Goal: Task Accomplishment & Management: Complete application form

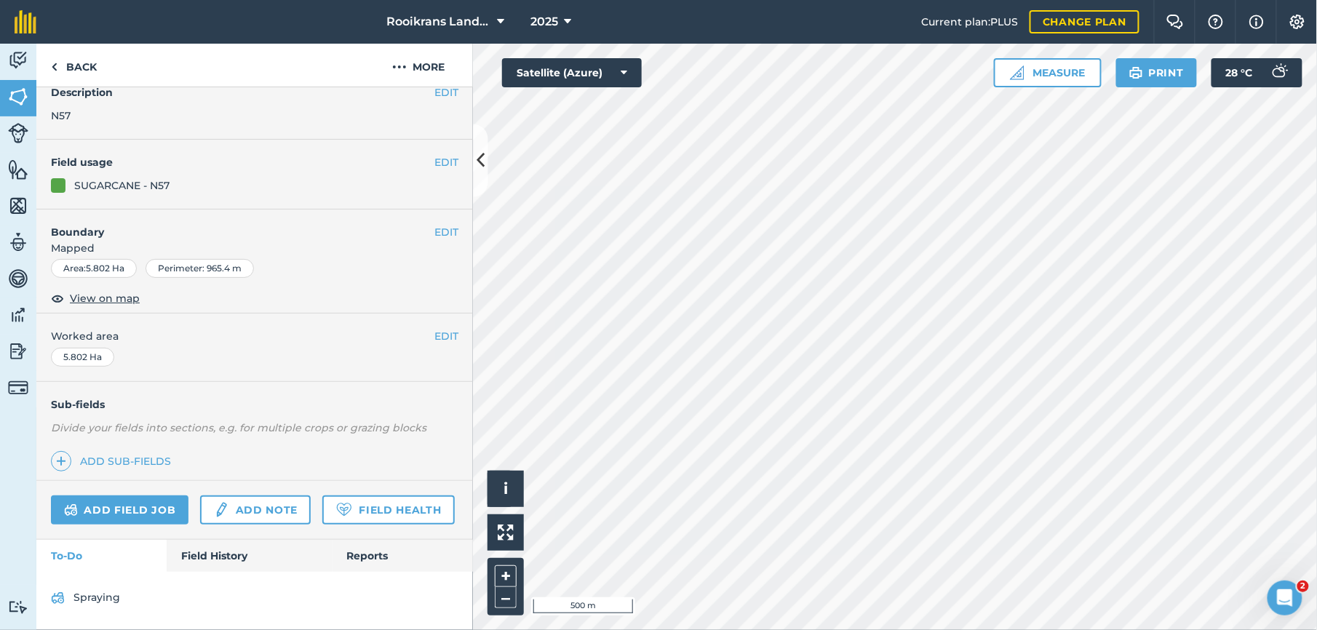
scroll to position [97, 0]
click at [125, 496] on link "Add field job" at bounding box center [120, 510] width 138 height 29
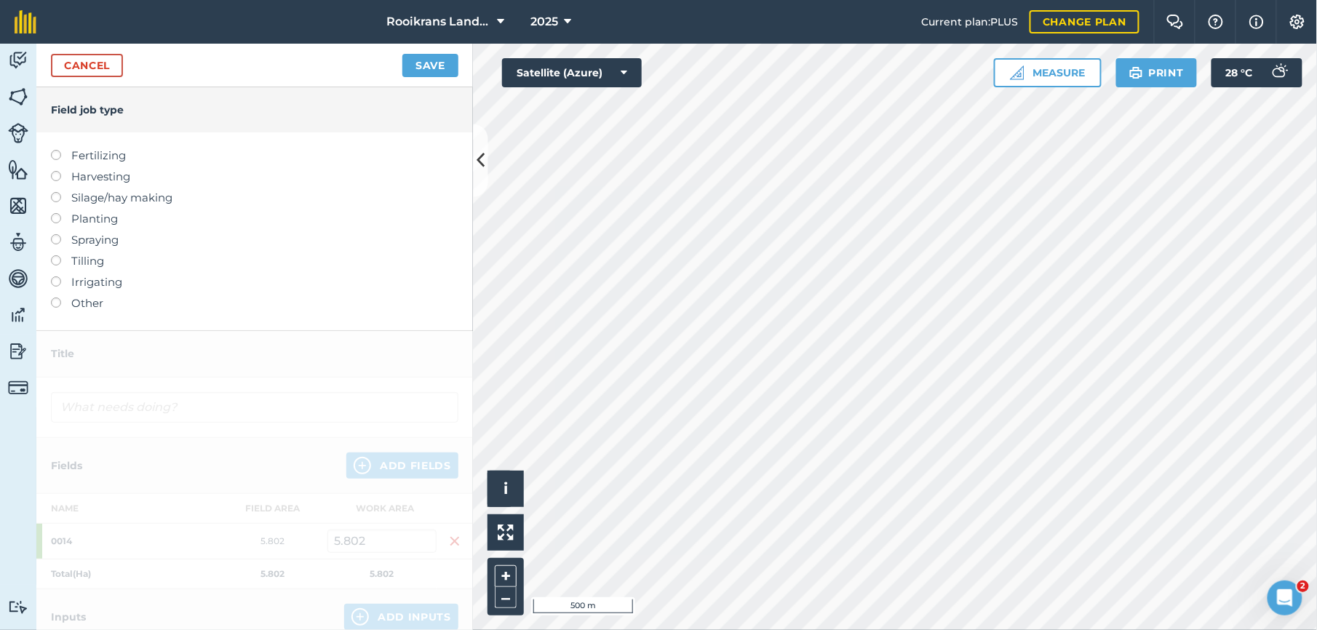
click at [59, 234] on label at bounding box center [61, 234] width 20 height 0
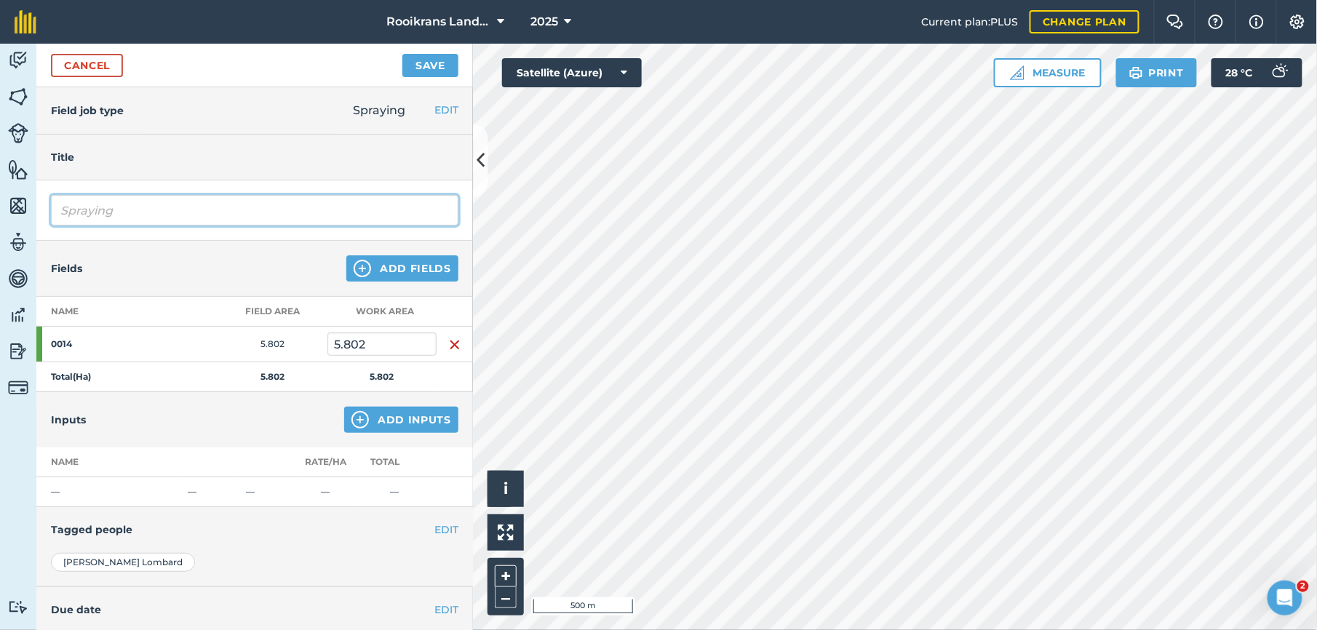
click at [157, 208] on input "Spraying" at bounding box center [255, 210] width 408 height 31
type input "S"
type input "[PERSON_NAME]"
click at [379, 272] on button "Add Fields" at bounding box center [402, 268] width 112 height 26
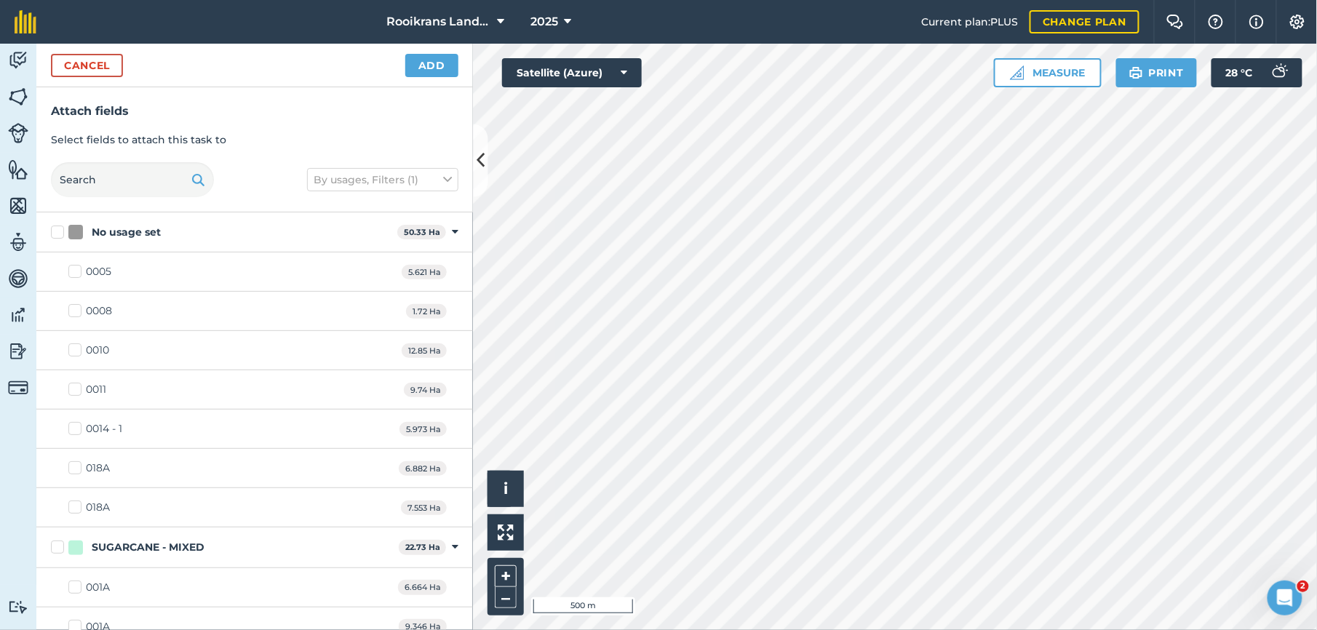
click at [223, 261] on div "0005 5.621 Ha" at bounding box center [254, 272] width 437 height 39
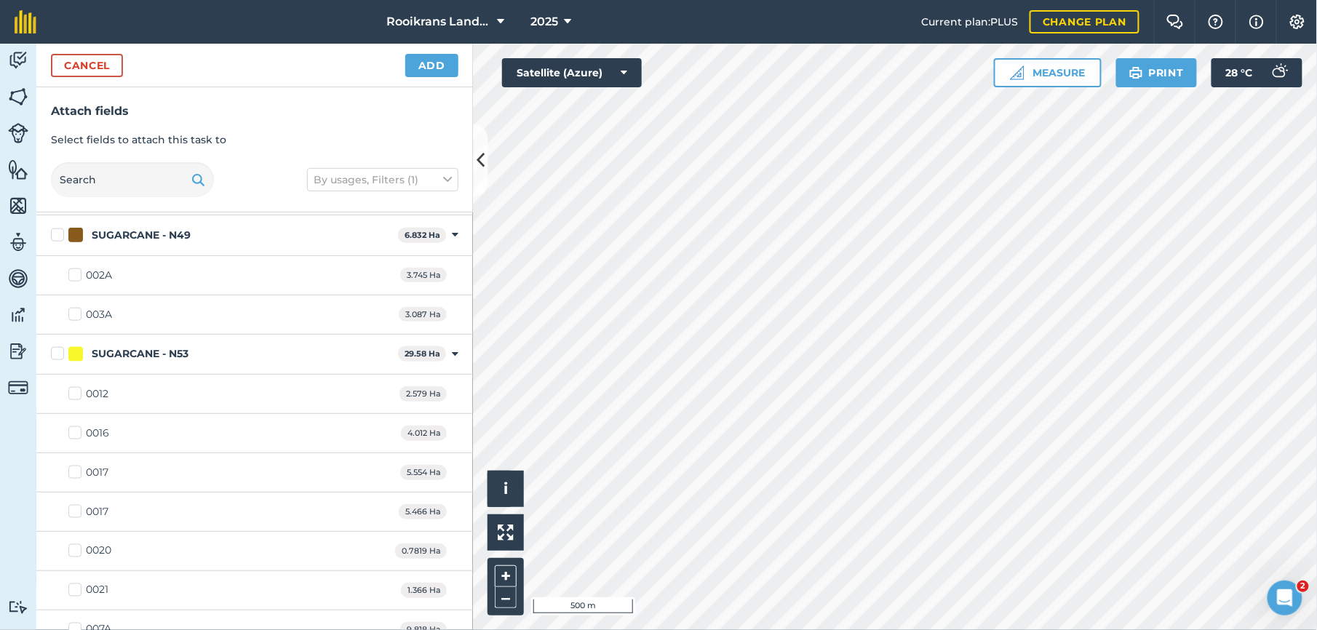
click at [74, 399] on label "0012" at bounding box center [88, 393] width 40 height 15
click at [74, 396] on input "0012" at bounding box center [72, 390] width 9 height 9
checkbox input "true"
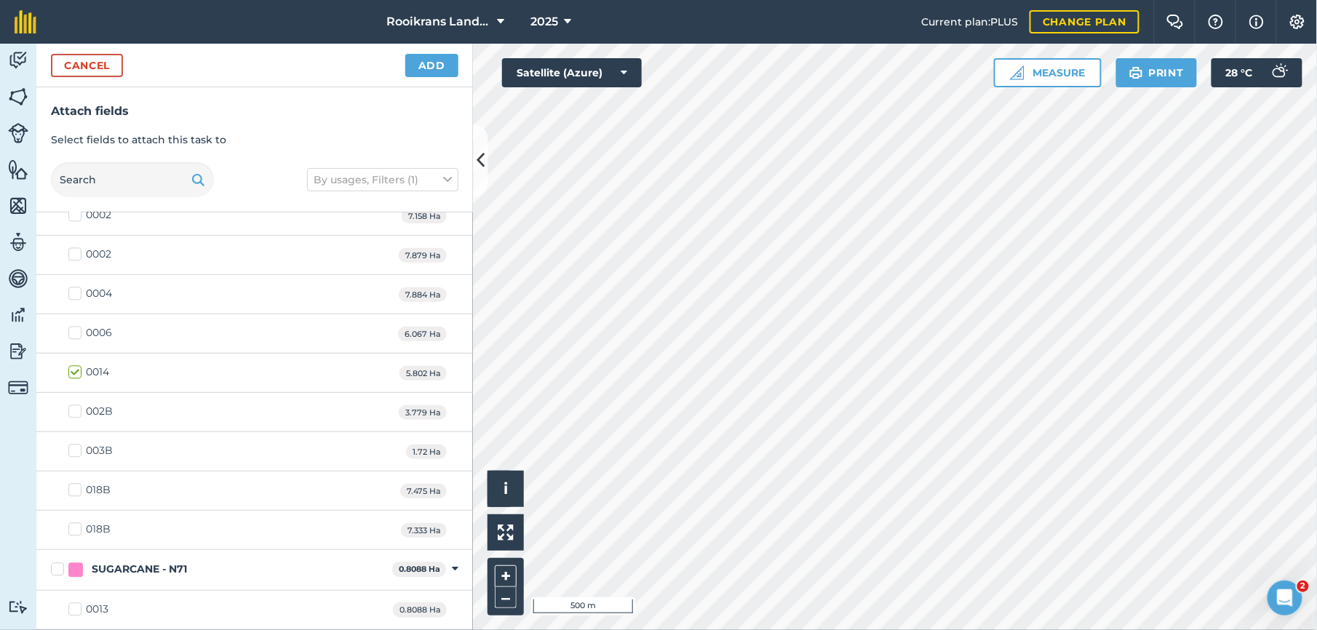
scroll to position [1170, 0]
click at [82, 609] on label "0013" at bounding box center [88, 610] width 40 height 15
click at [78, 609] on input "0013" at bounding box center [72, 607] width 9 height 9
checkbox input "true"
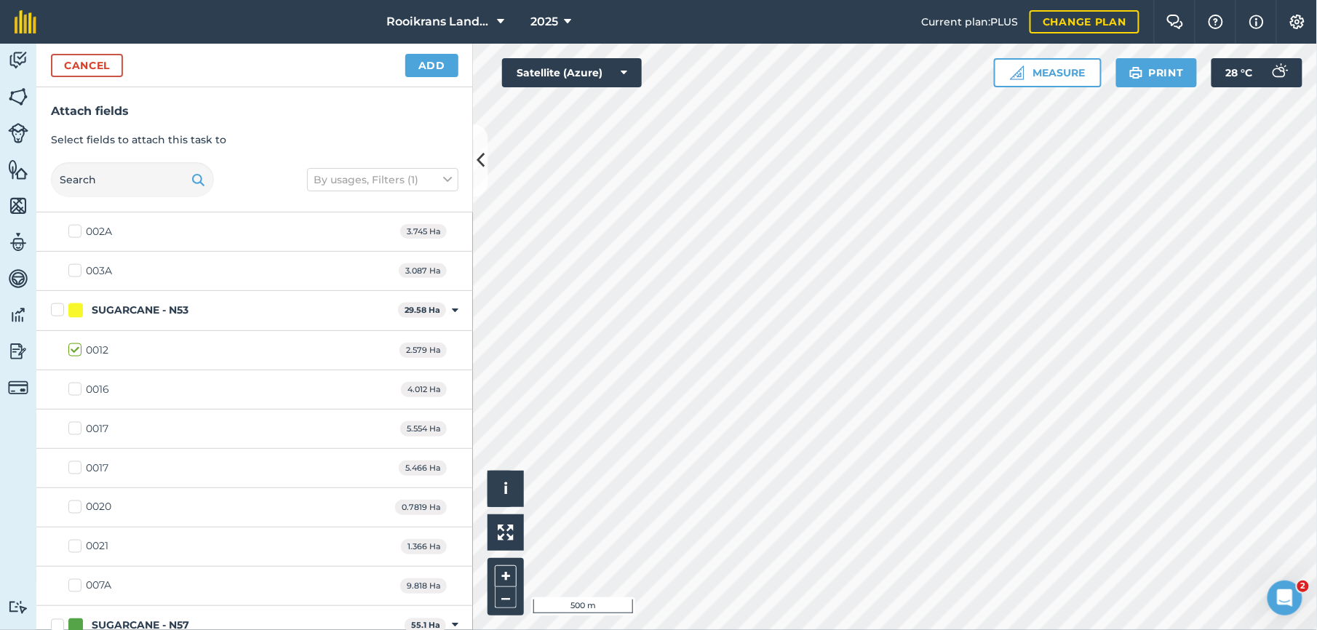
scroll to position [717, 0]
click at [79, 387] on label "0016" at bounding box center [88, 384] width 41 height 15
click at [78, 386] on input "0016" at bounding box center [72, 381] width 9 height 9
checkbox input "true"
click at [76, 429] on label "0017" at bounding box center [88, 423] width 40 height 15
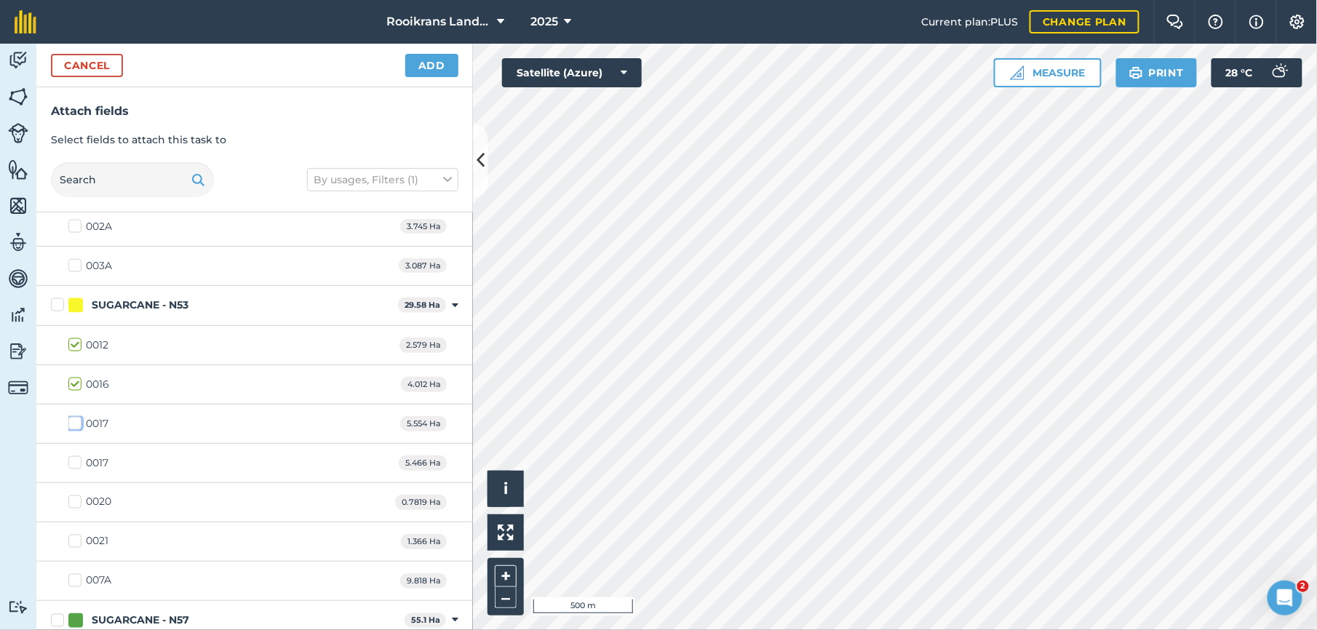
click at [76, 426] on input "0017" at bounding box center [72, 420] width 9 height 9
checkbox input "true"
click at [76, 470] on label "0017" at bounding box center [88, 463] width 40 height 15
click at [76, 465] on input "0017" at bounding box center [72, 460] width 9 height 9
checkbox input "true"
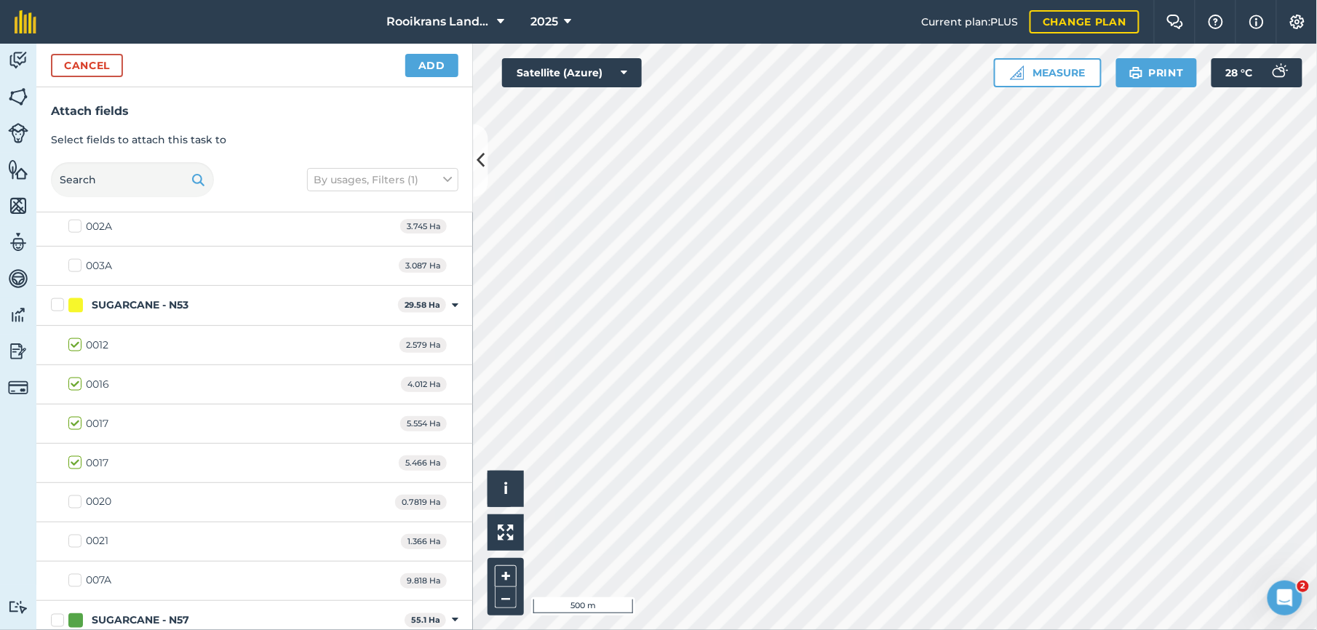
click at [76, 510] on label "0020" at bounding box center [89, 502] width 43 height 15
click at [76, 504] on input "0020" at bounding box center [72, 499] width 9 height 9
checkbox input "true"
click at [77, 549] on label "0021" at bounding box center [88, 541] width 40 height 15
click at [77, 544] on input "0021" at bounding box center [72, 538] width 9 height 9
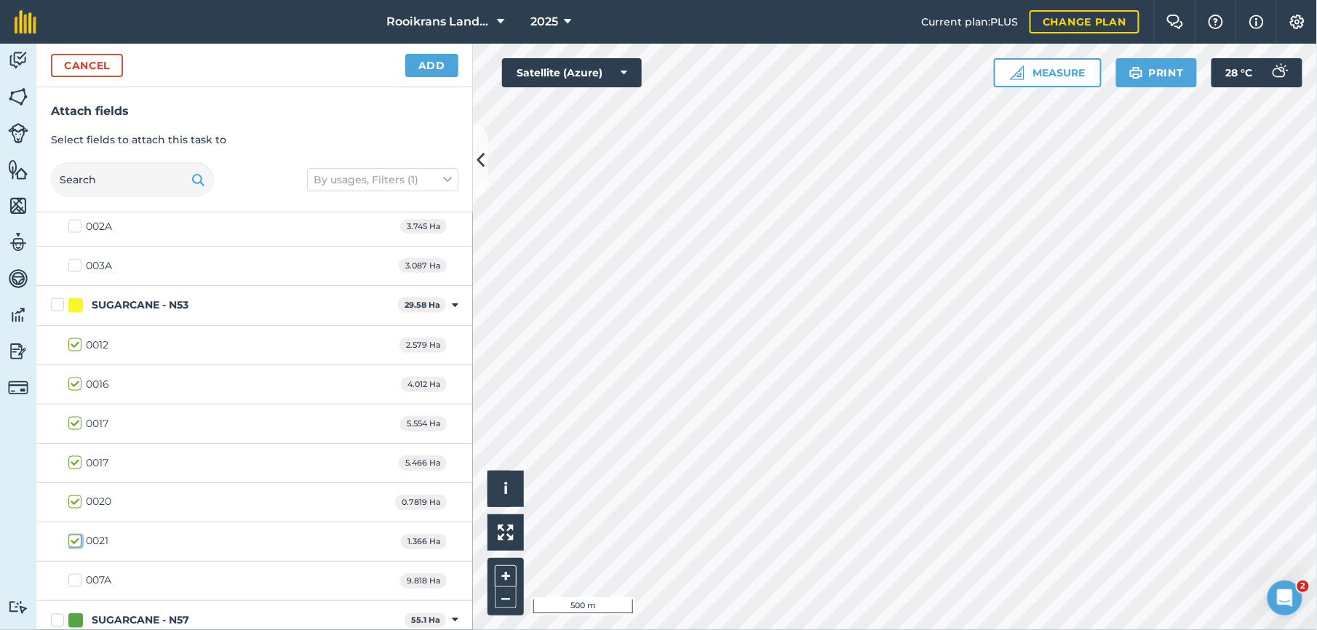
checkbox input "true"
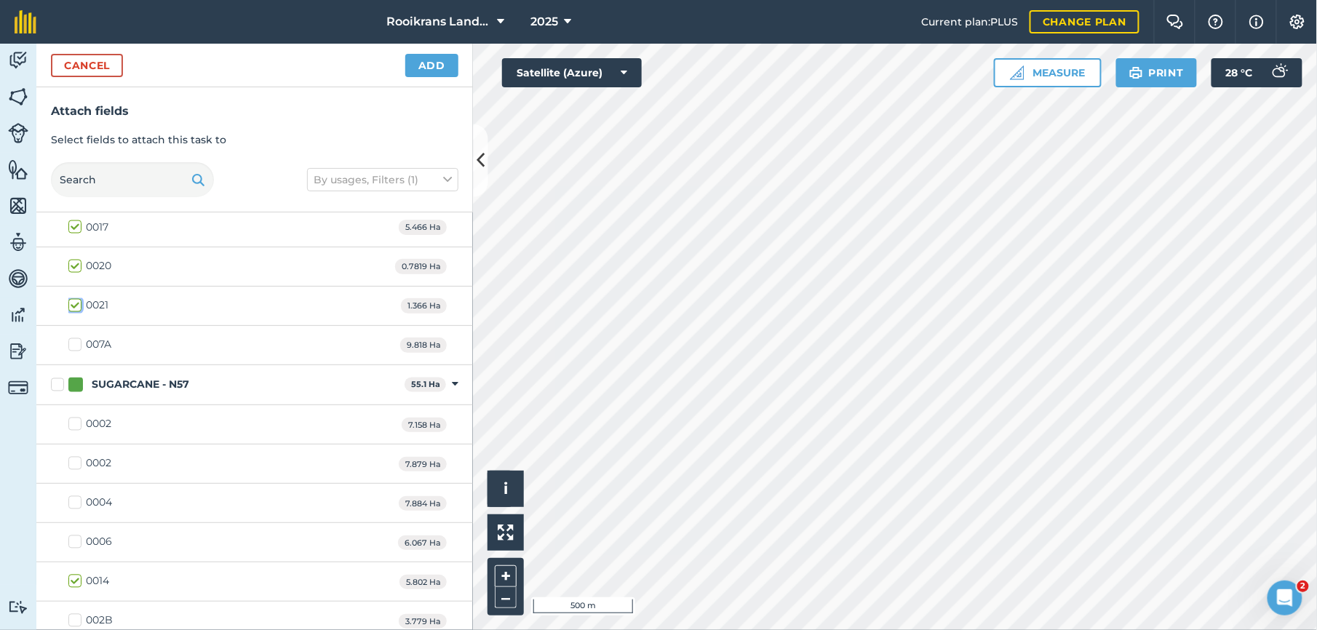
scroll to position [956, 0]
click at [74, 547] on label "0006" at bounding box center [90, 538] width 44 height 15
click at [74, 541] on input "0006" at bounding box center [72, 535] width 9 height 9
checkbox input "true"
click at [501, 600] on button "–" at bounding box center [506, 597] width 22 height 21
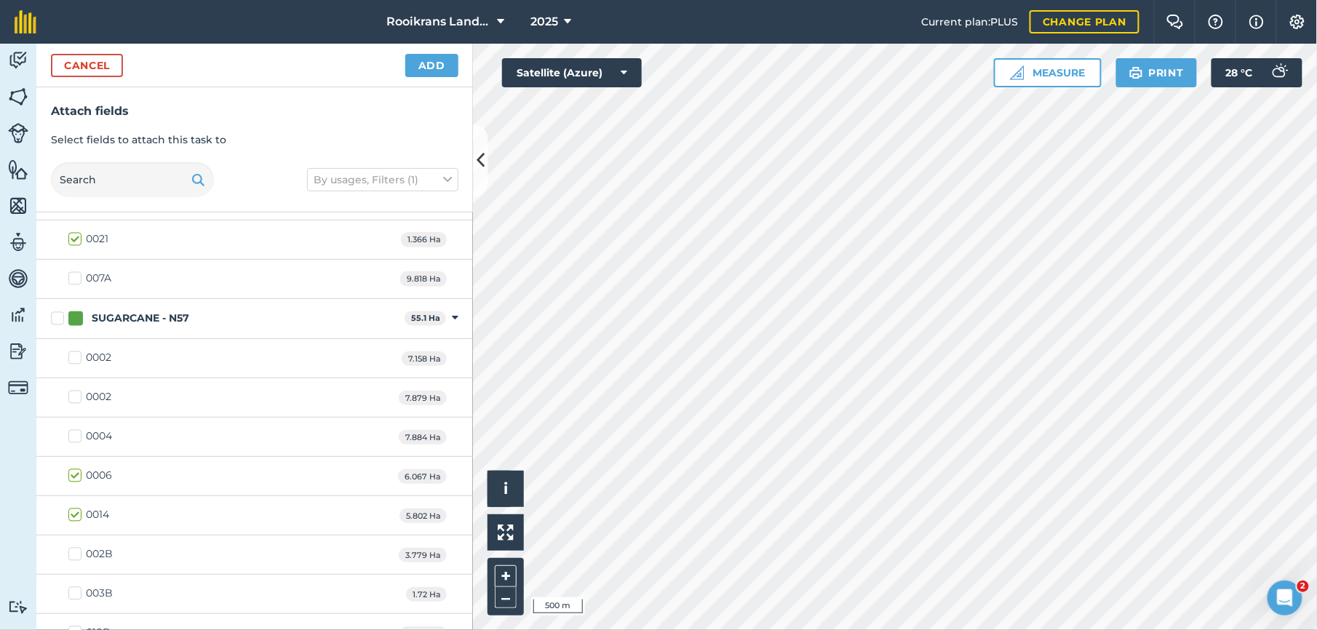
scroll to position [1022, 0]
click at [70, 559] on label "002B" at bounding box center [90, 551] width 44 height 15
click at [70, 553] on input "002B" at bounding box center [72, 548] width 9 height 9
checkbox input "true"
click at [74, 598] on label "003B" at bounding box center [90, 590] width 44 height 15
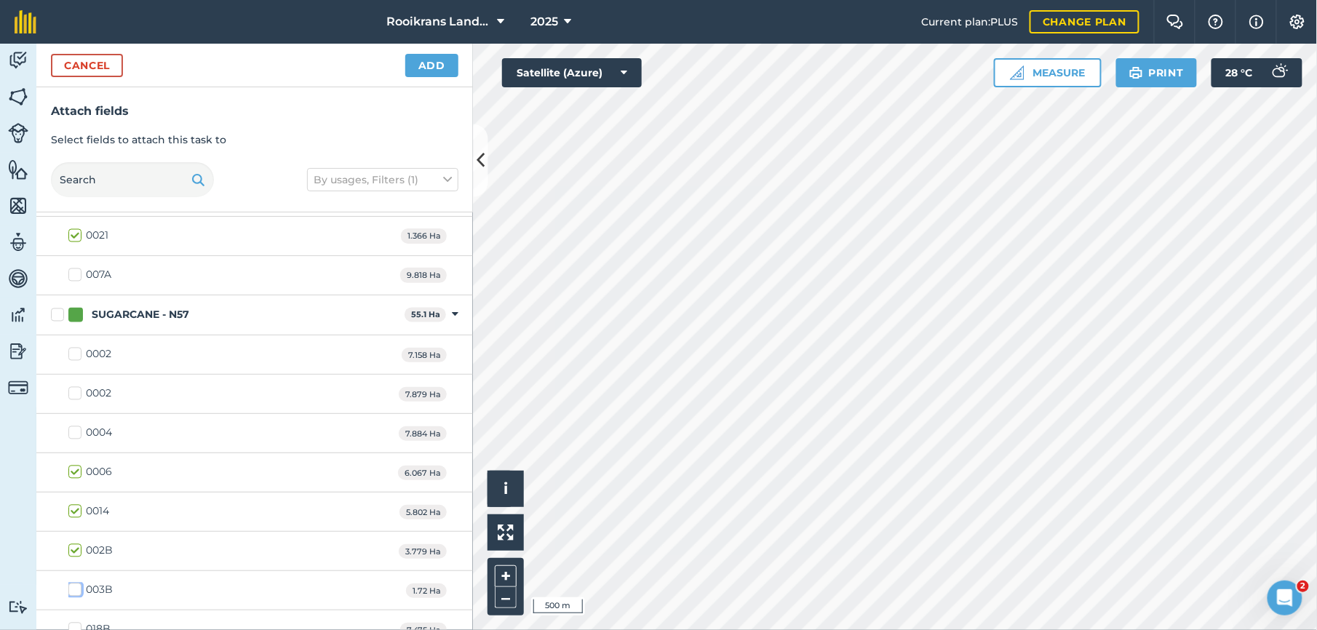
click at [74, 592] on input "003B" at bounding box center [72, 587] width 9 height 9
checkbox input "true"
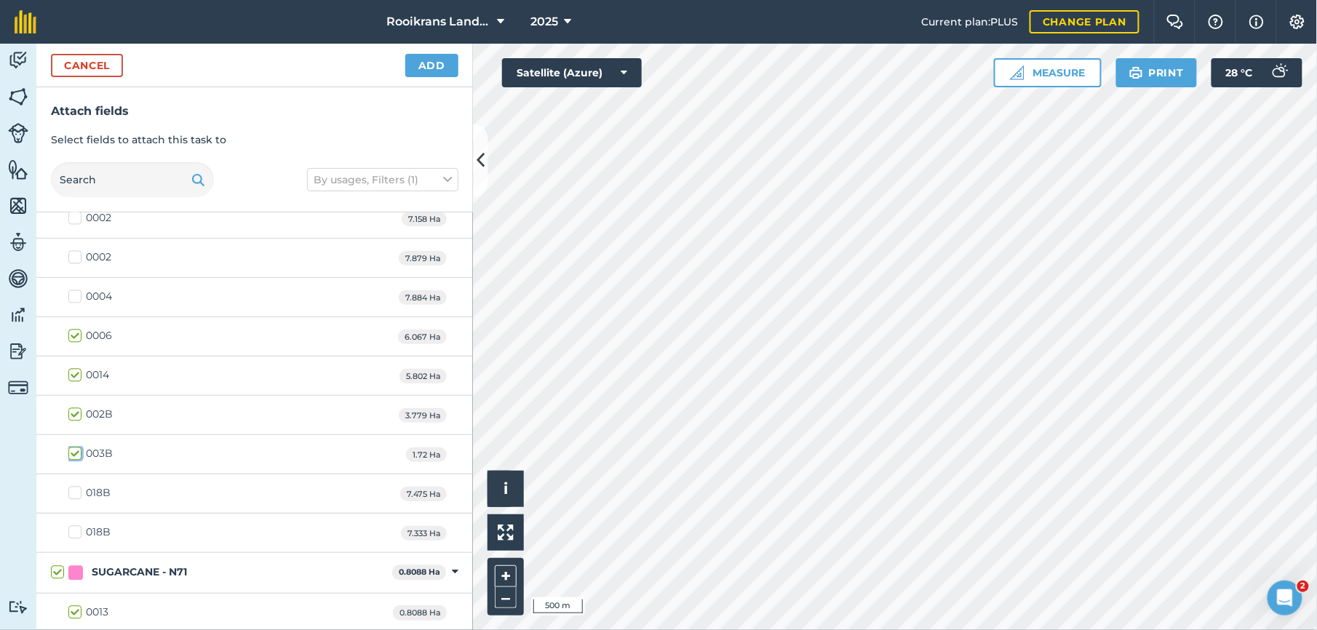
scroll to position [1163, 0]
click at [77, 496] on label "018B" at bounding box center [89, 490] width 42 height 15
click at [77, 493] on input "018B" at bounding box center [72, 487] width 9 height 9
click at [77, 496] on label "018B" at bounding box center [89, 490] width 42 height 15
click at [77, 493] on input "018B" at bounding box center [72, 487] width 9 height 9
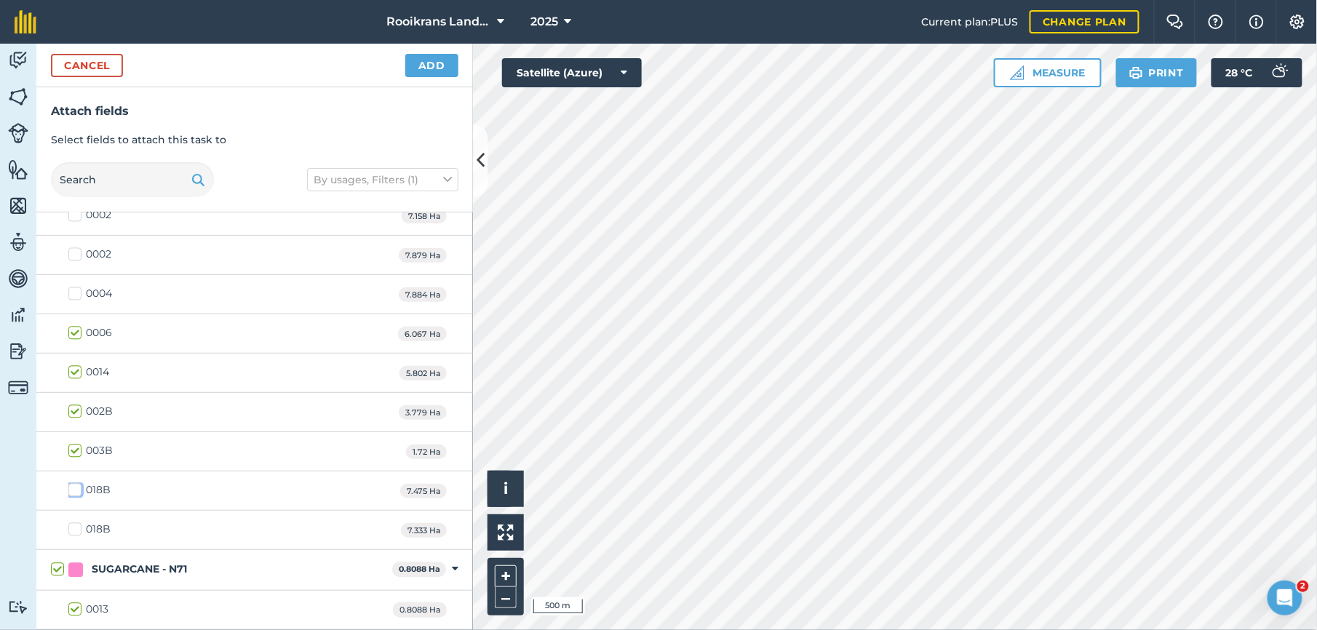
checkbox input "false"
click at [74, 538] on label "018B" at bounding box center [89, 530] width 42 height 15
click at [74, 532] on input "018B" at bounding box center [72, 527] width 9 height 9
checkbox input "true"
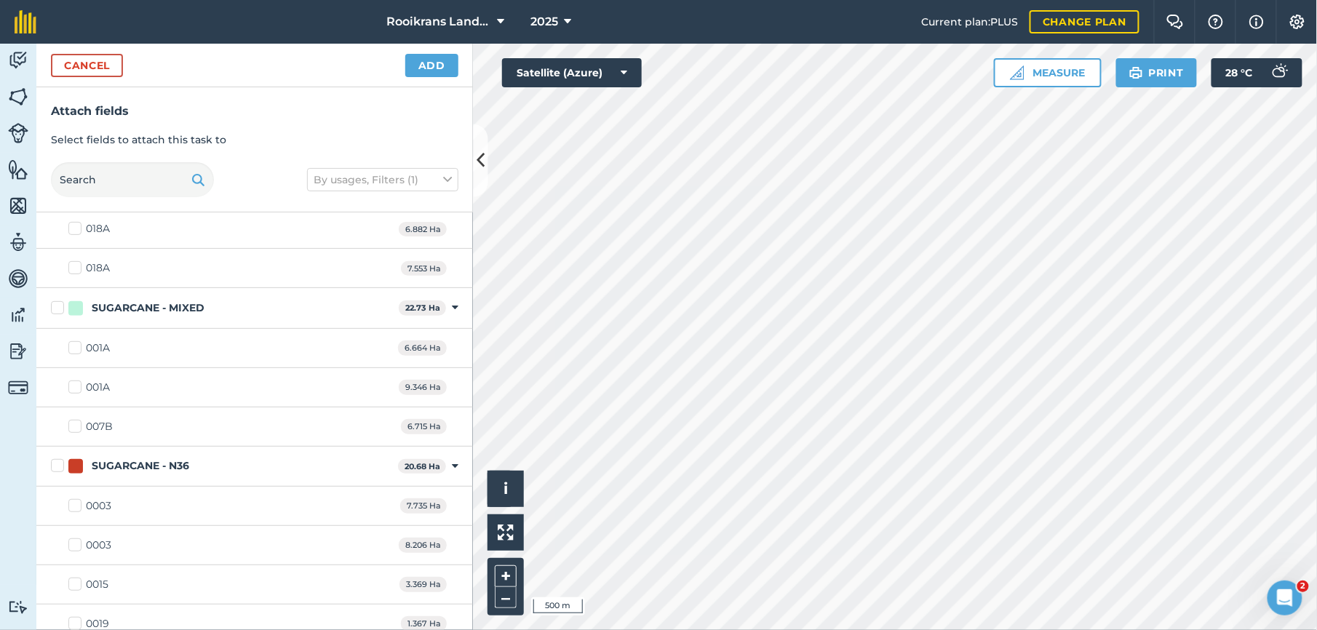
scroll to position [0, 0]
click at [76, 512] on label "018A" at bounding box center [88, 507] width 41 height 15
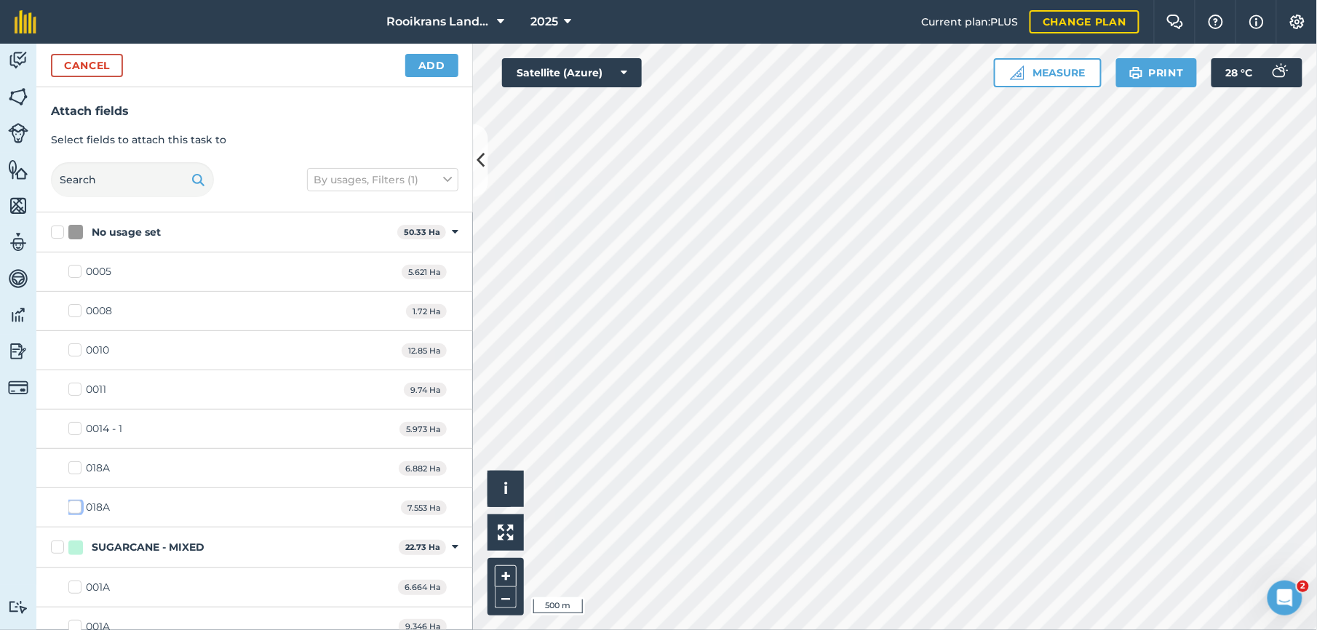
click at [76, 509] on input "018A" at bounding box center [72, 504] width 9 height 9
checkbox input "true"
click at [76, 470] on label "018A" at bounding box center [88, 468] width 41 height 15
click at [76, 470] on input "018A" at bounding box center [72, 465] width 9 height 9
checkbox input "true"
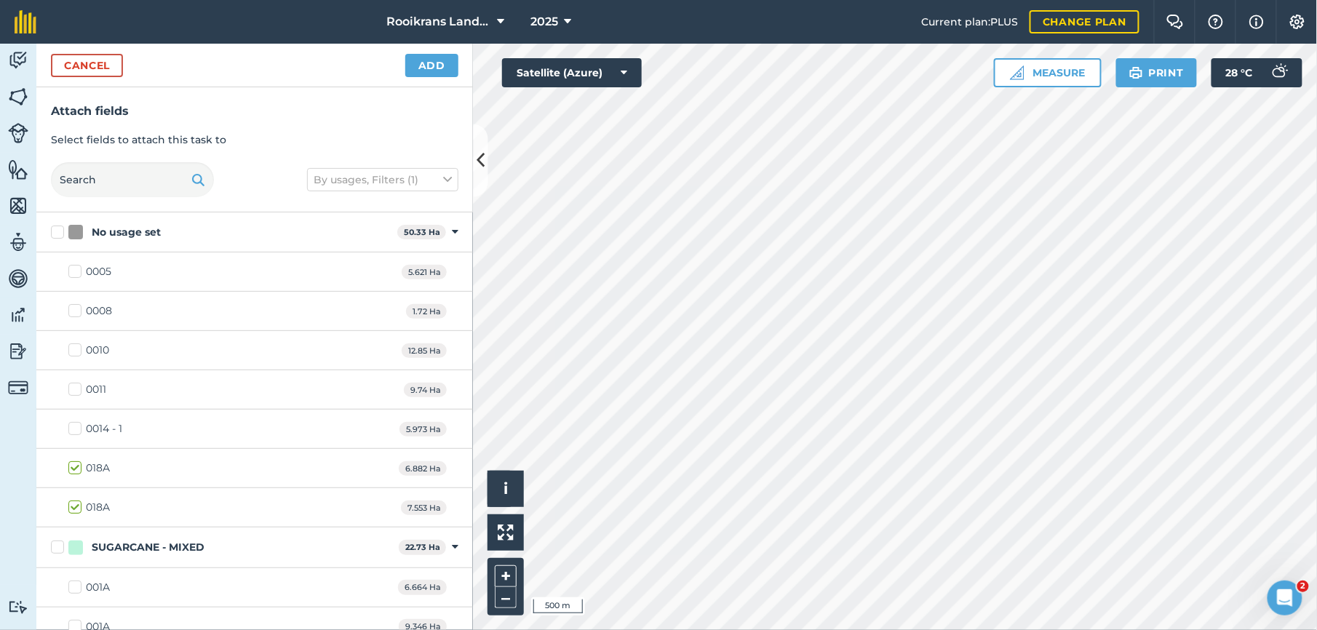
click at [71, 428] on label "0014 - 1" at bounding box center [95, 428] width 54 height 15
click at [71, 428] on input "0014 - 1" at bounding box center [72, 425] width 9 height 9
checkbox input "true"
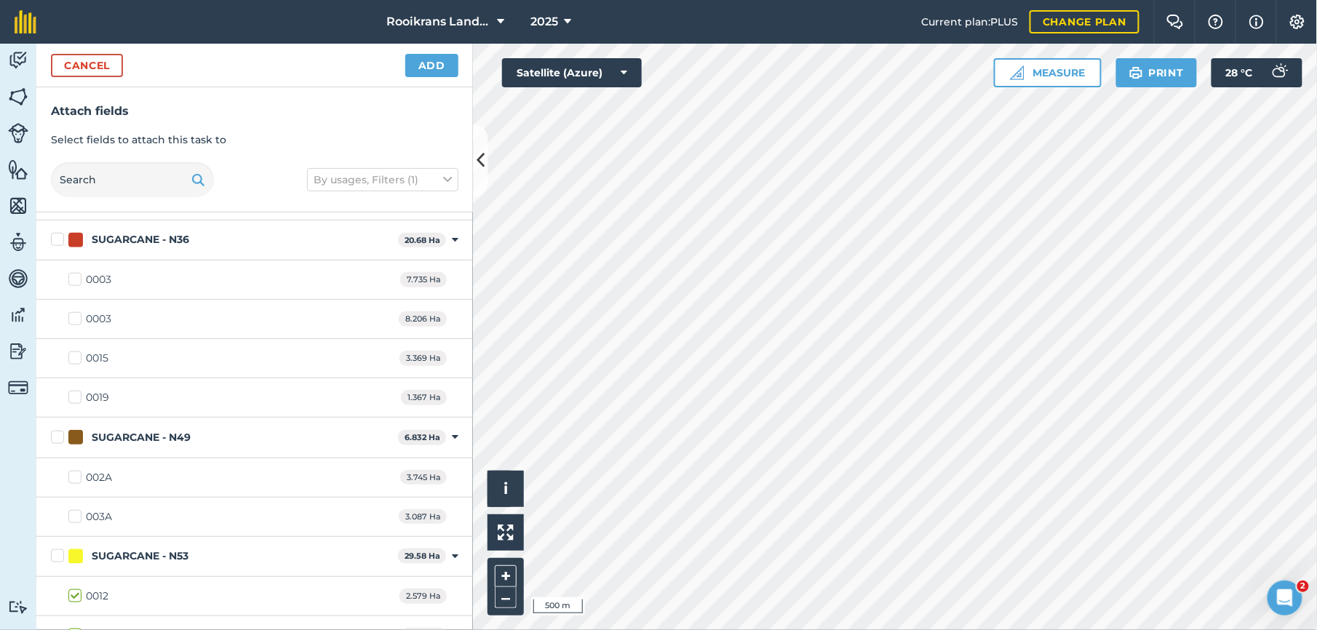
scroll to position [482, 0]
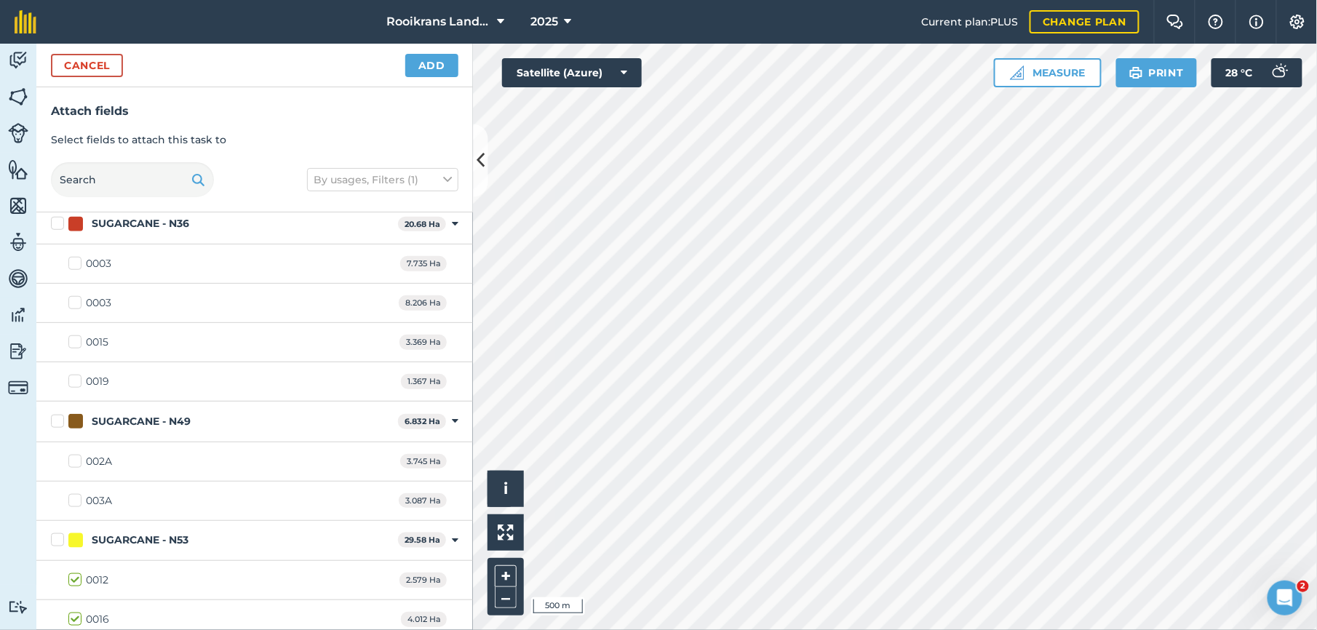
click at [76, 464] on label "002A" at bounding box center [90, 461] width 44 height 15
click at [76, 464] on input "002A" at bounding box center [72, 458] width 9 height 9
checkbox input "true"
click at [76, 507] on label "003A" at bounding box center [90, 500] width 44 height 15
click at [76, 503] on input "003A" at bounding box center [72, 497] width 9 height 9
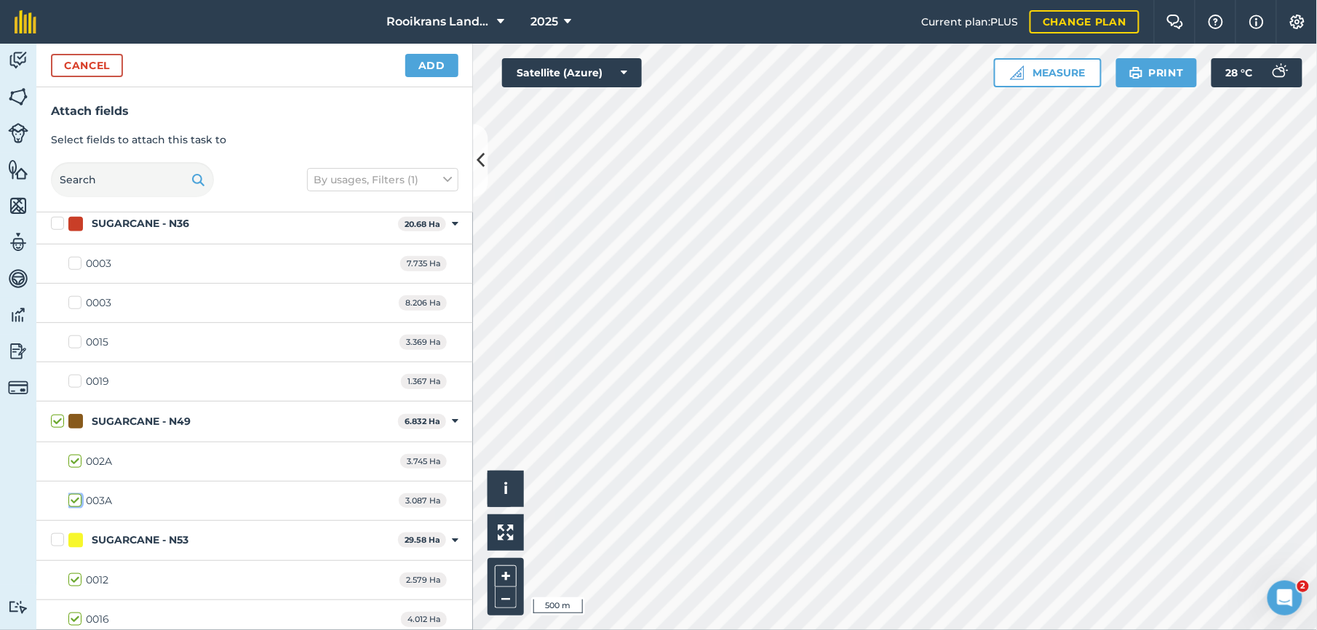
checkbox input "true"
click at [68, 388] on label "0019" at bounding box center [88, 381] width 41 height 15
click at [68, 384] on input "0019" at bounding box center [72, 378] width 9 height 9
checkbox input "true"
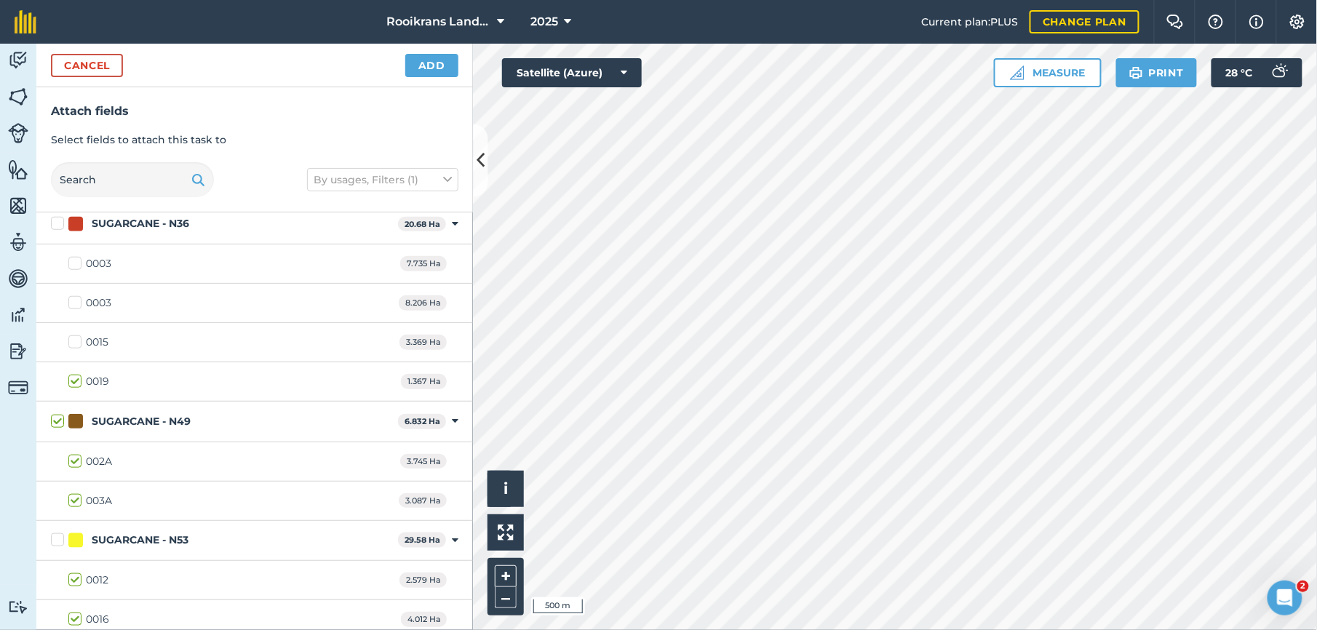
click at [73, 345] on label "0015" at bounding box center [88, 342] width 40 height 15
click at [73, 344] on input "0015" at bounding box center [72, 339] width 9 height 9
checkbox input "true"
click at [74, 306] on label "0003" at bounding box center [89, 302] width 43 height 15
click at [74, 305] on input "0003" at bounding box center [72, 299] width 9 height 9
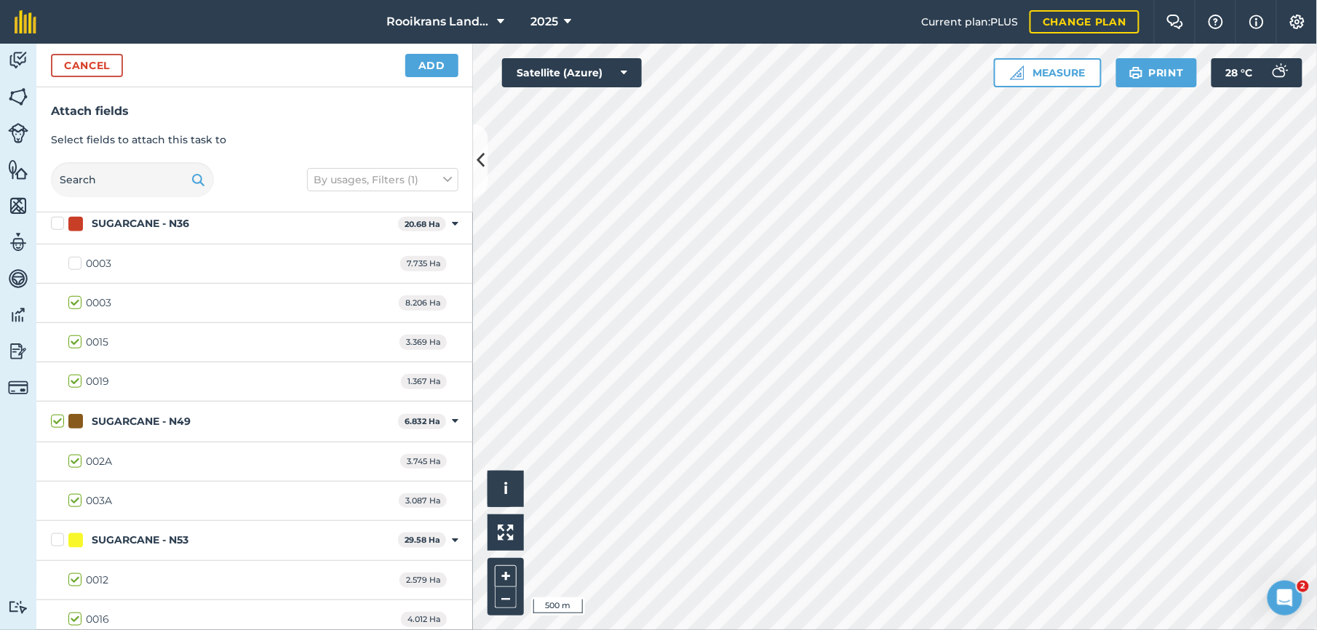
click at [74, 306] on label "0003" at bounding box center [89, 302] width 43 height 15
click at [74, 305] on input "0003" at bounding box center [72, 299] width 9 height 9
checkbox input "false"
click at [76, 261] on label "0003" at bounding box center [89, 263] width 43 height 15
click at [76, 261] on input "0003" at bounding box center [72, 260] width 9 height 9
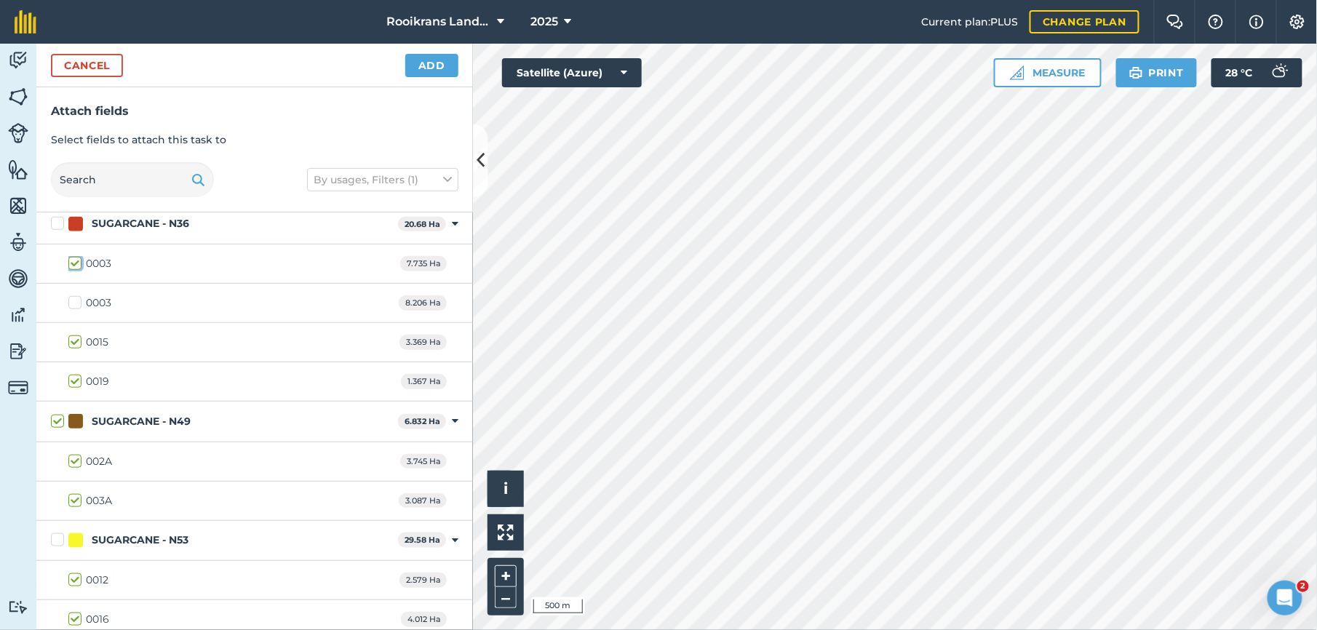
checkbox input "true"
click at [432, 67] on button "Add" at bounding box center [431, 65] width 53 height 23
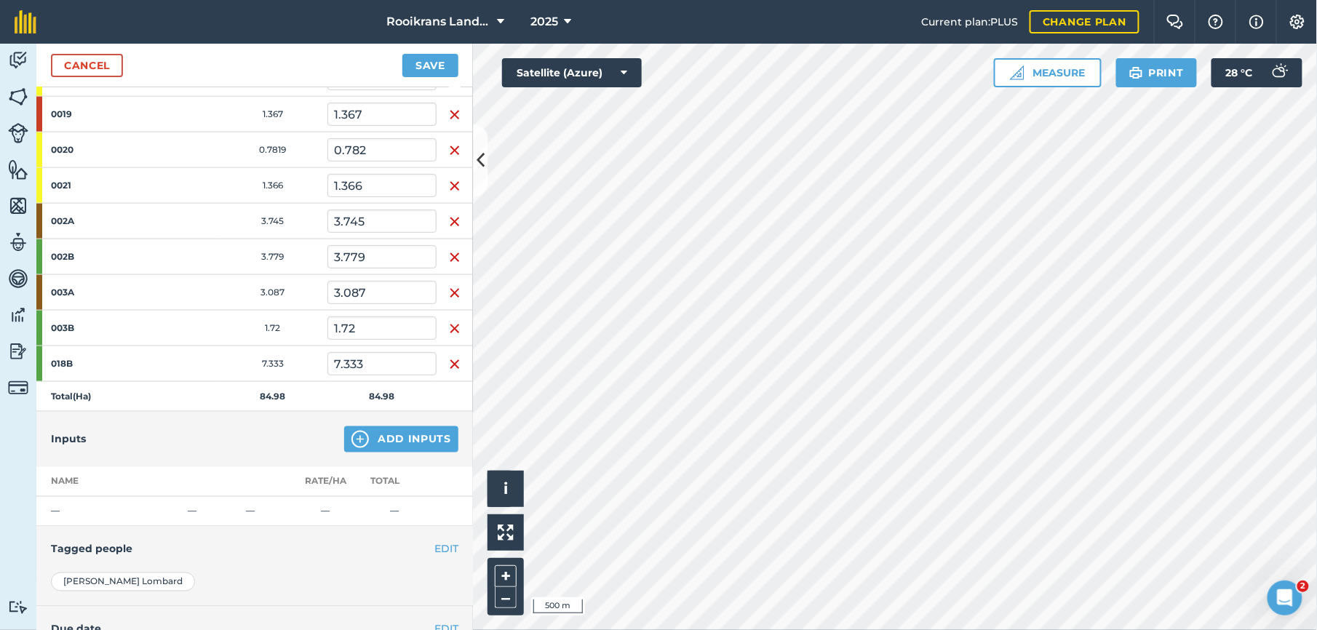
scroll to position [662, 0]
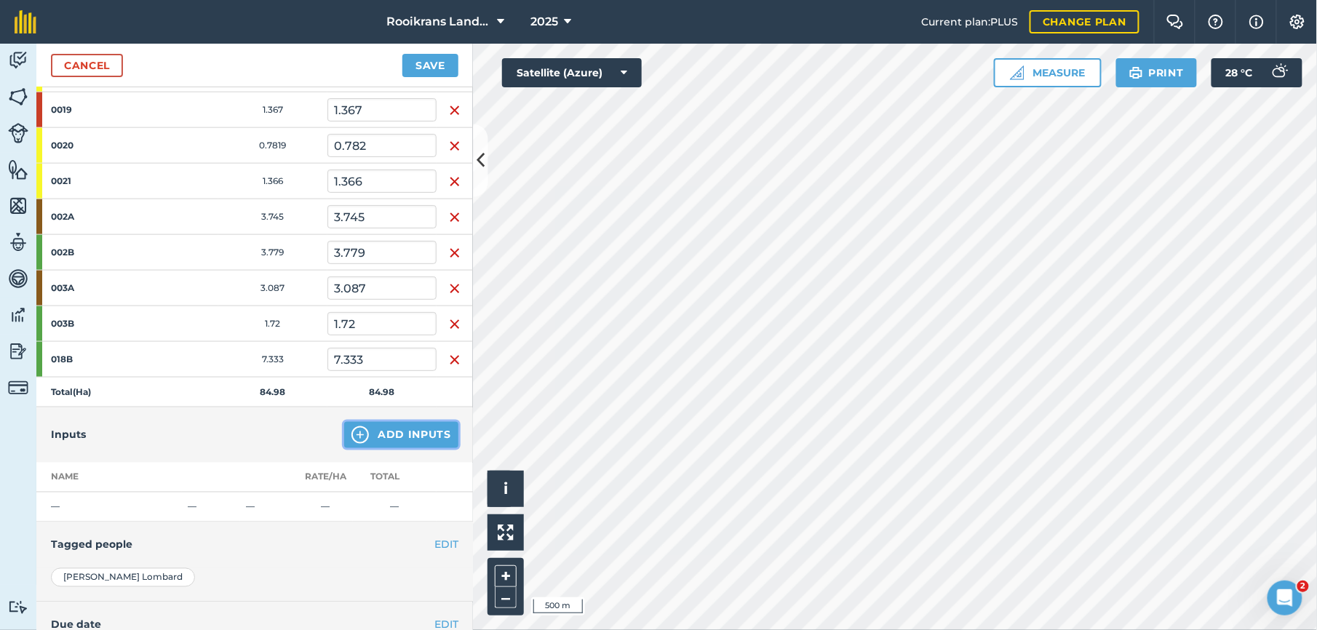
click at [376, 434] on button "Add Inputs" at bounding box center [401, 435] width 114 height 26
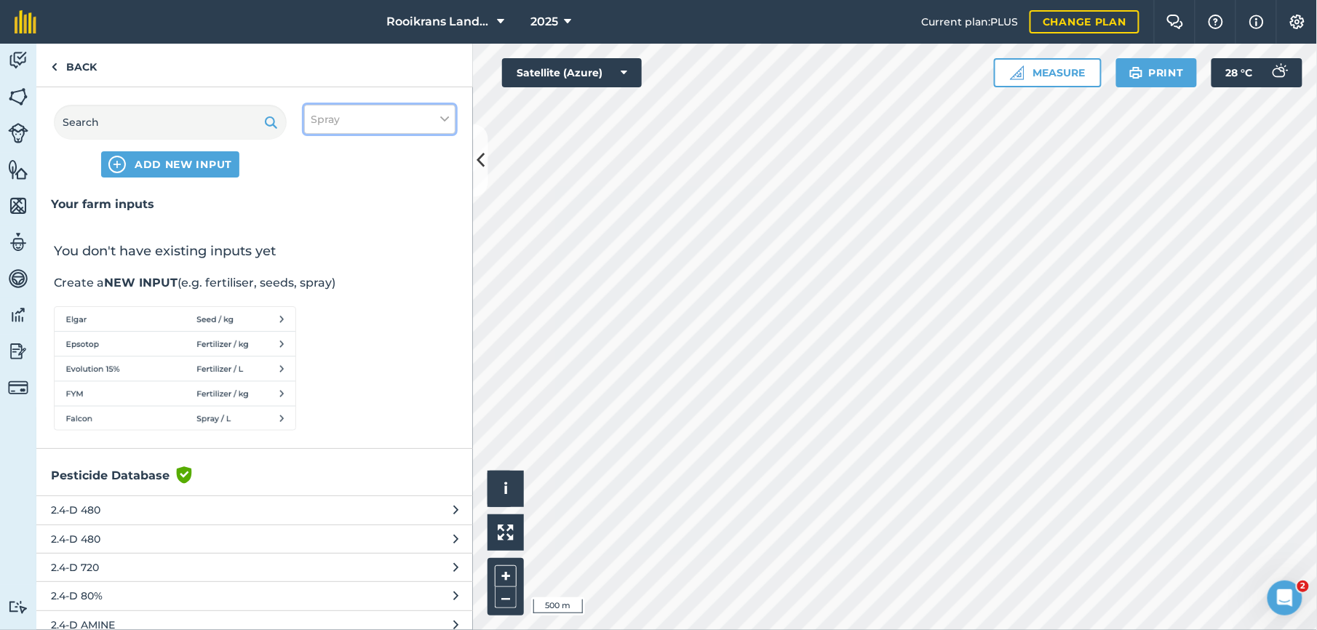
click at [381, 121] on button "Spray" at bounding box center [379, 119] width 151 height 29
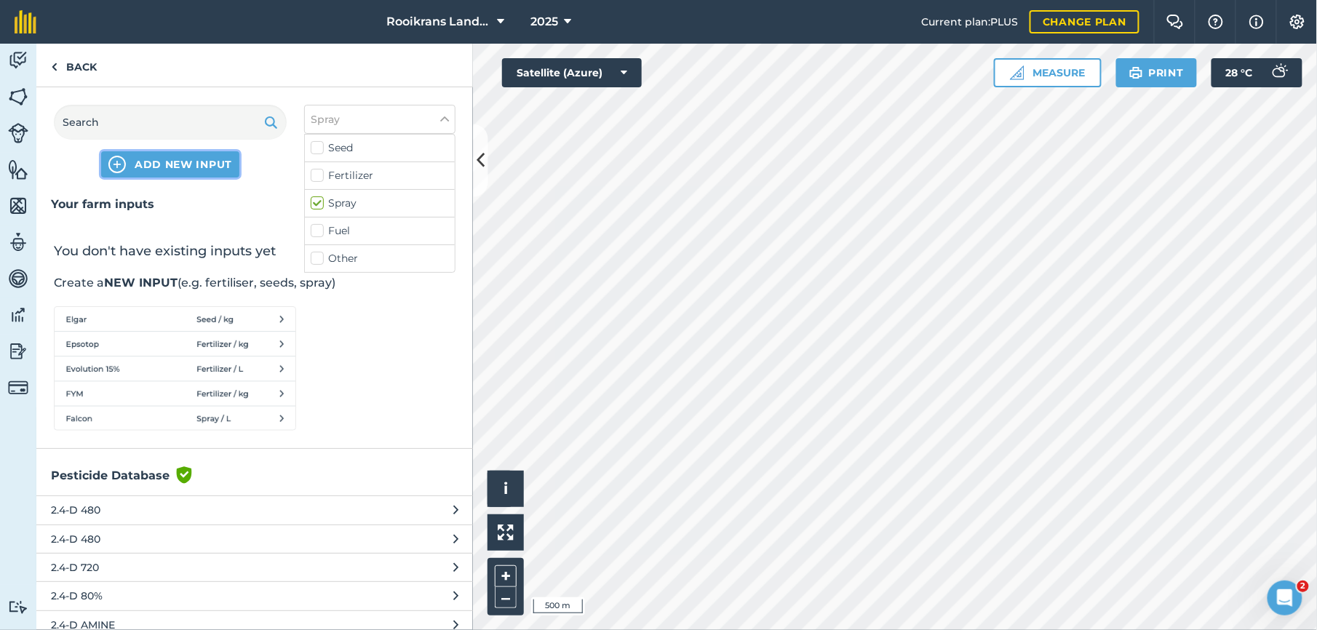
click at [216, 170] on span "ADD NEW INPUT" at bounding box center [184, 164] width 98 height 15
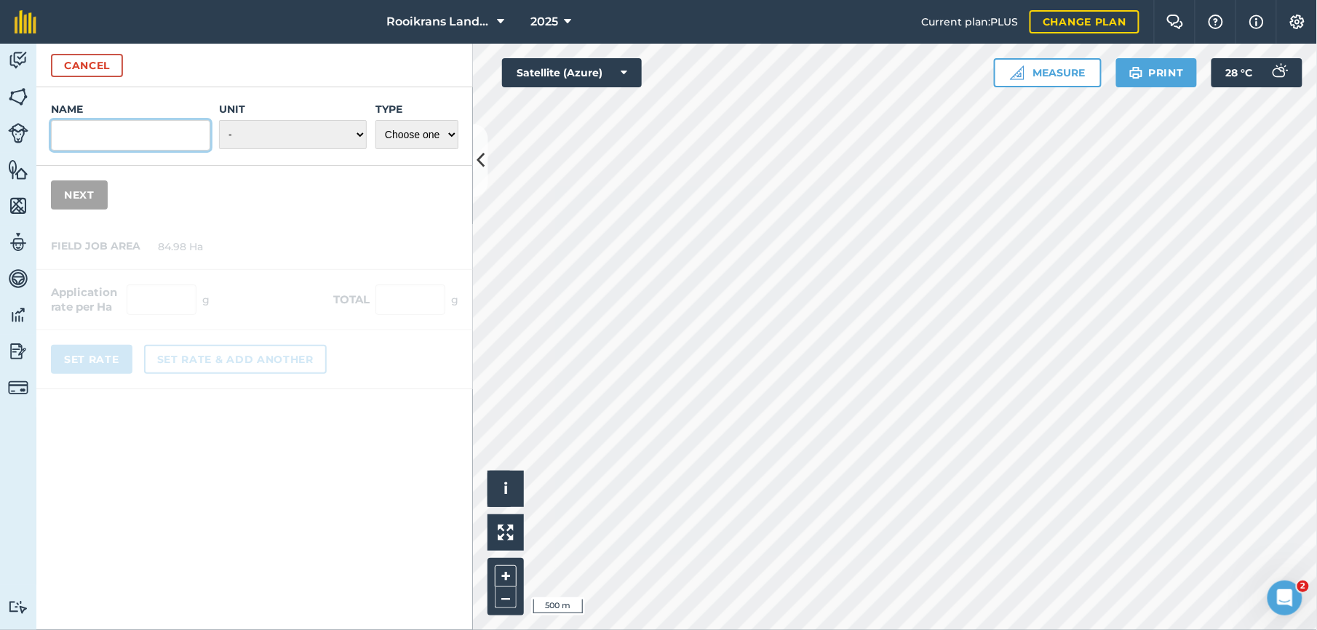
click at [118, 131] on input "Name" at bounding box center [130, 135] width 159 height 31
type input "c"
type input "conflict"
click button "Cancel" at bounding box center [87, 65] width 72 height 23
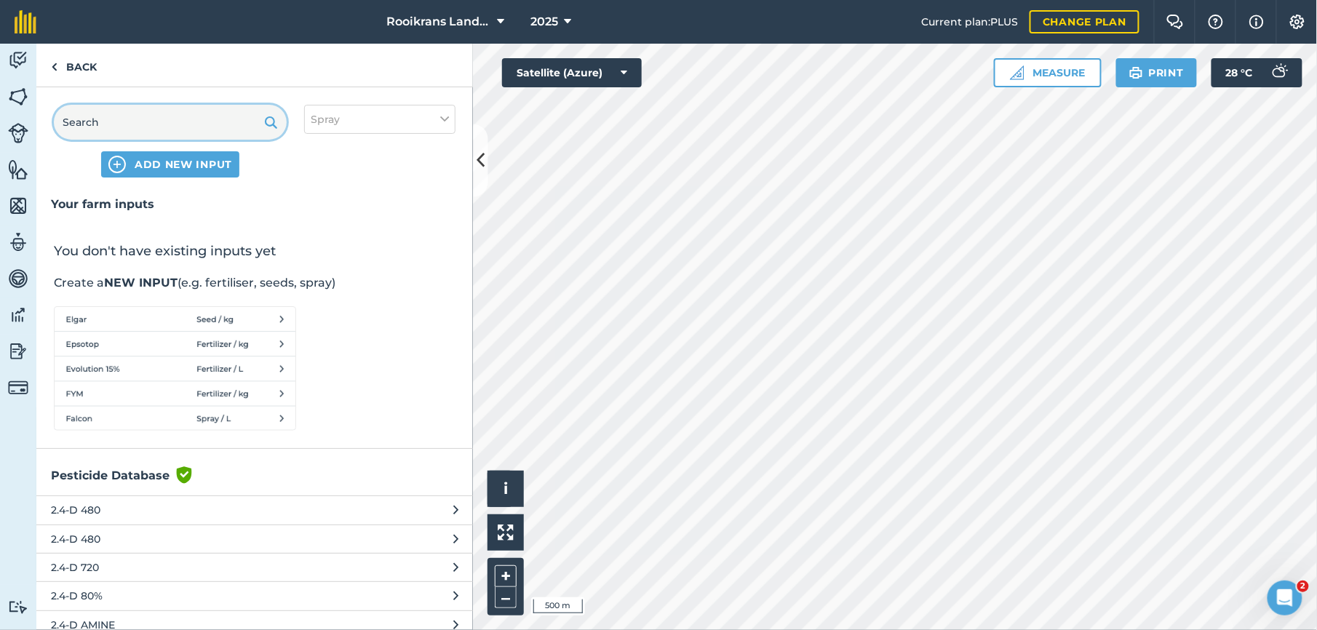
click at [180, 128] on input "text" at bounding box center [170, 122] width 233 height 35
type input "conflic"
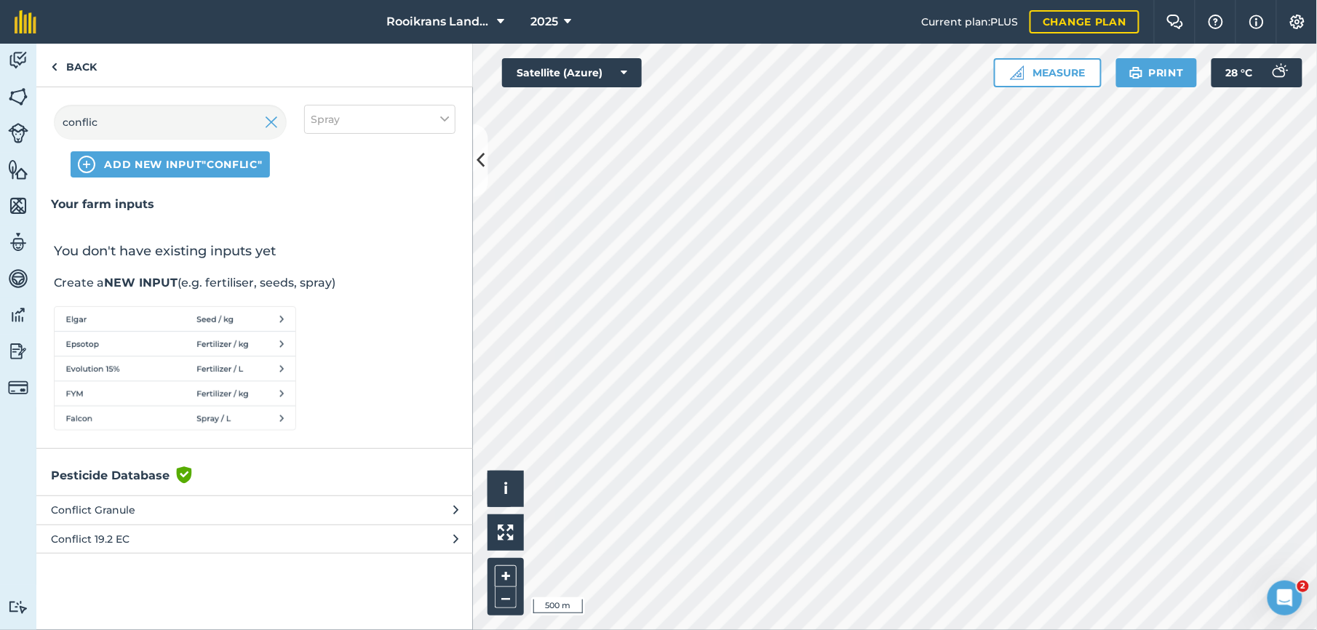
click at [106, 505] on span "Conflict Granule" at bounding box center [170, 510] width 238 height 16
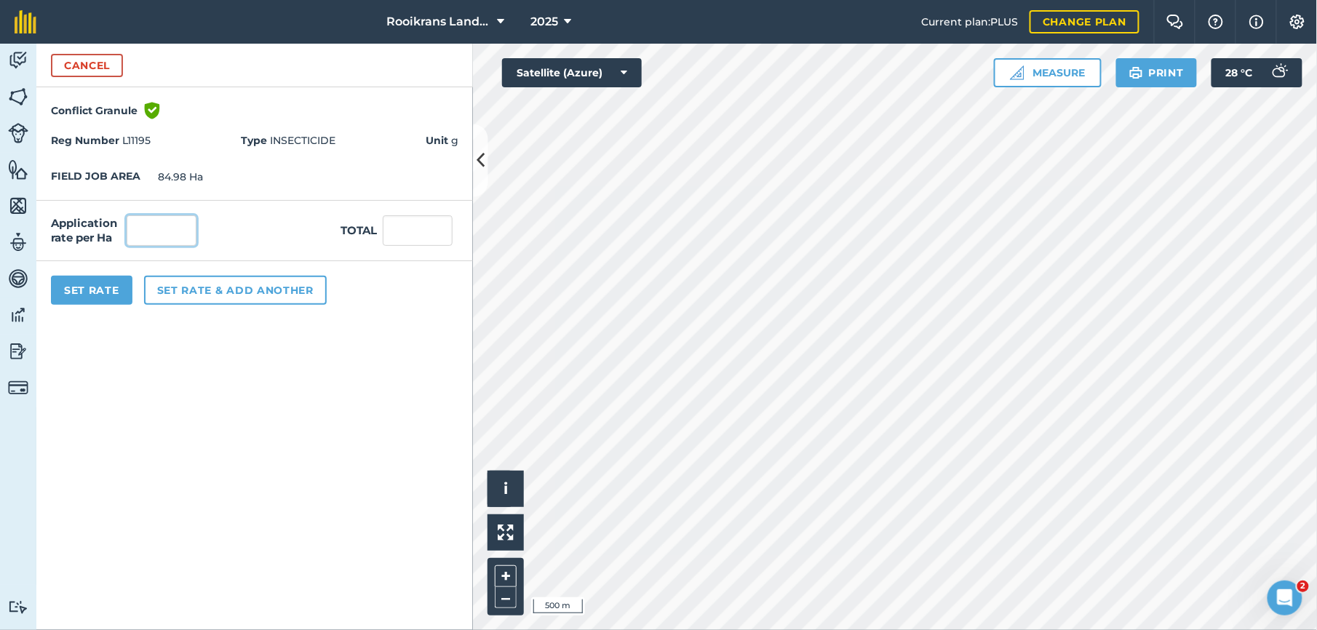
click at [166, 229] on input "text" at bounding box center [162, 230] width 70 height 31
click at [82, 60] on button "Cancel" at bounding box center [87, 65] width 72 height 23
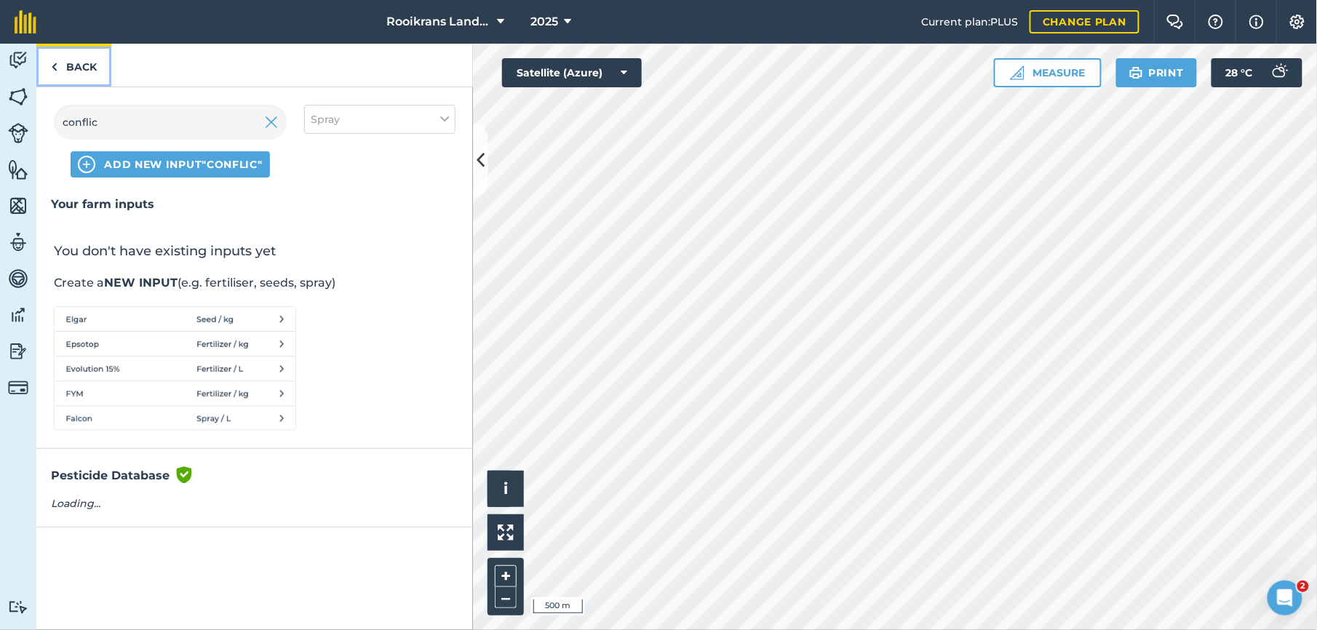
click at [82, 60] on link "Back" at bounding box center [73, 65] width 75 height 43
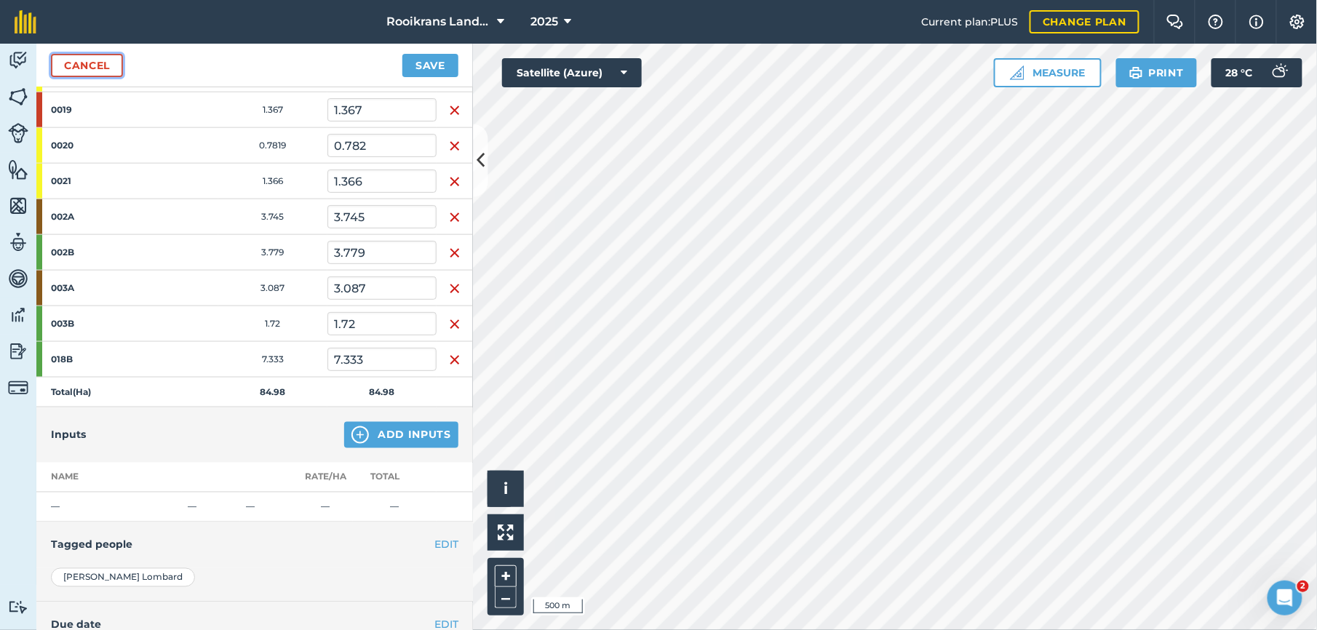
click at [82, 60] on link "Cancel" at bounding box center [87, 65] width 72 height 23
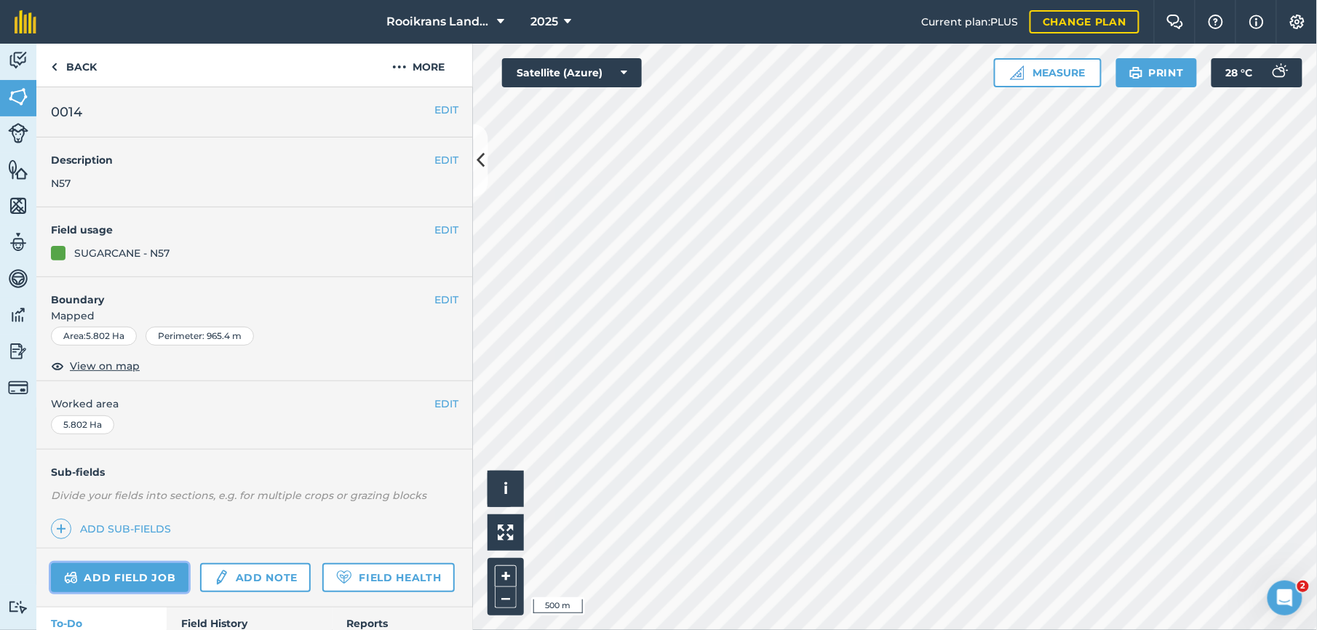
click at [134, 582] on link "Add field job" at bounding box center [120, 577] width 138 height 29
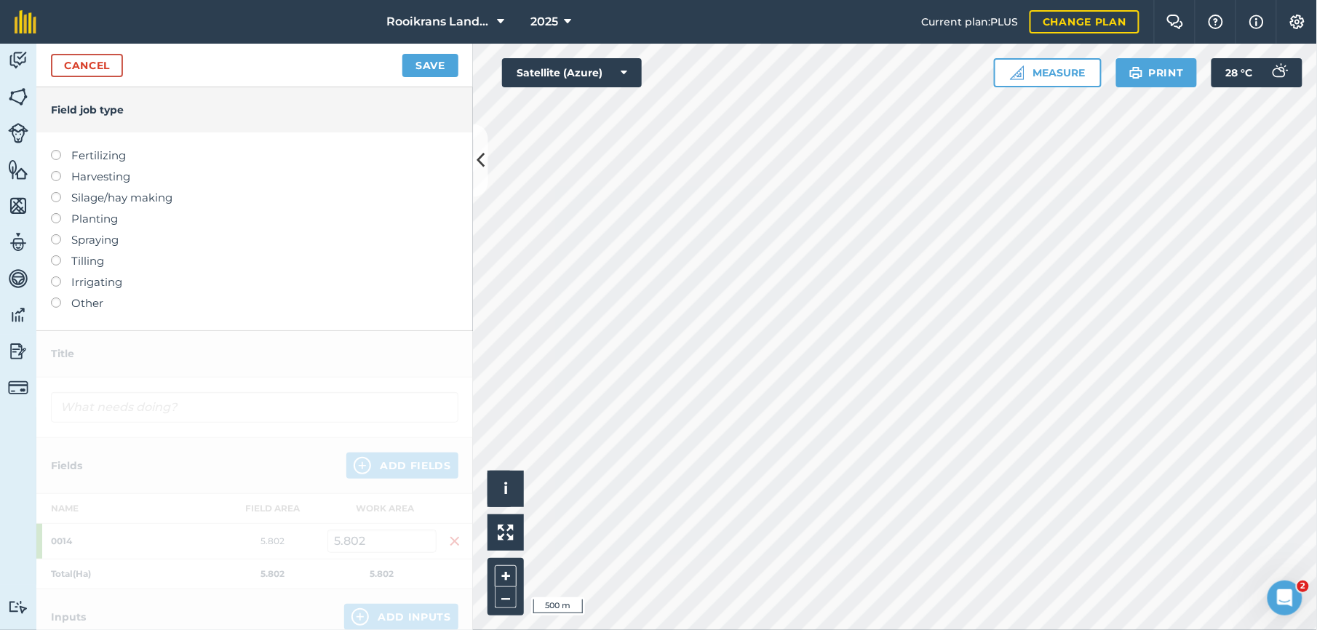
click at [58, 234] on label at bounding box center [61, 234] width 20 height 0
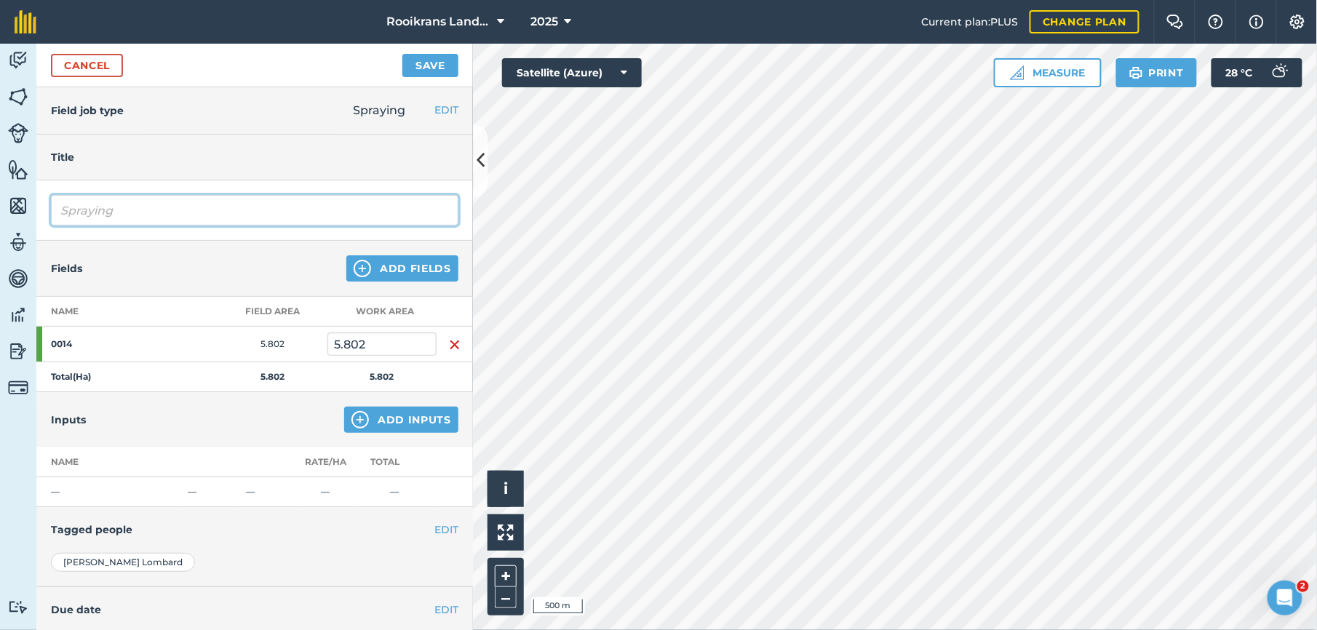
click at [103, 215] on input "Spraying" at bounding box center [255, 210] width 408 height 31
click at [150, 214] on input "SprayinAg" at bounding box center [255, 210] width 408 height 31
type input "Spraying - [PERSON_NAME]"
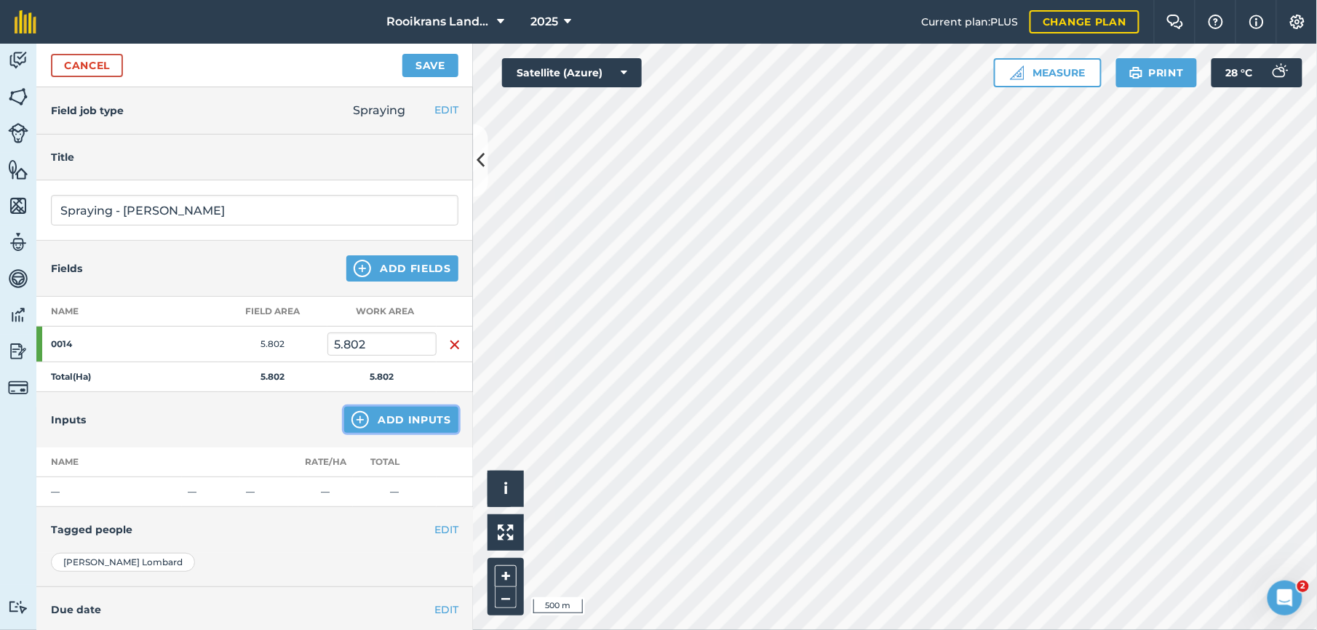
click at [377, 418] on button "Add Inputs" at bounding box center [401, 420] width 114 height 26
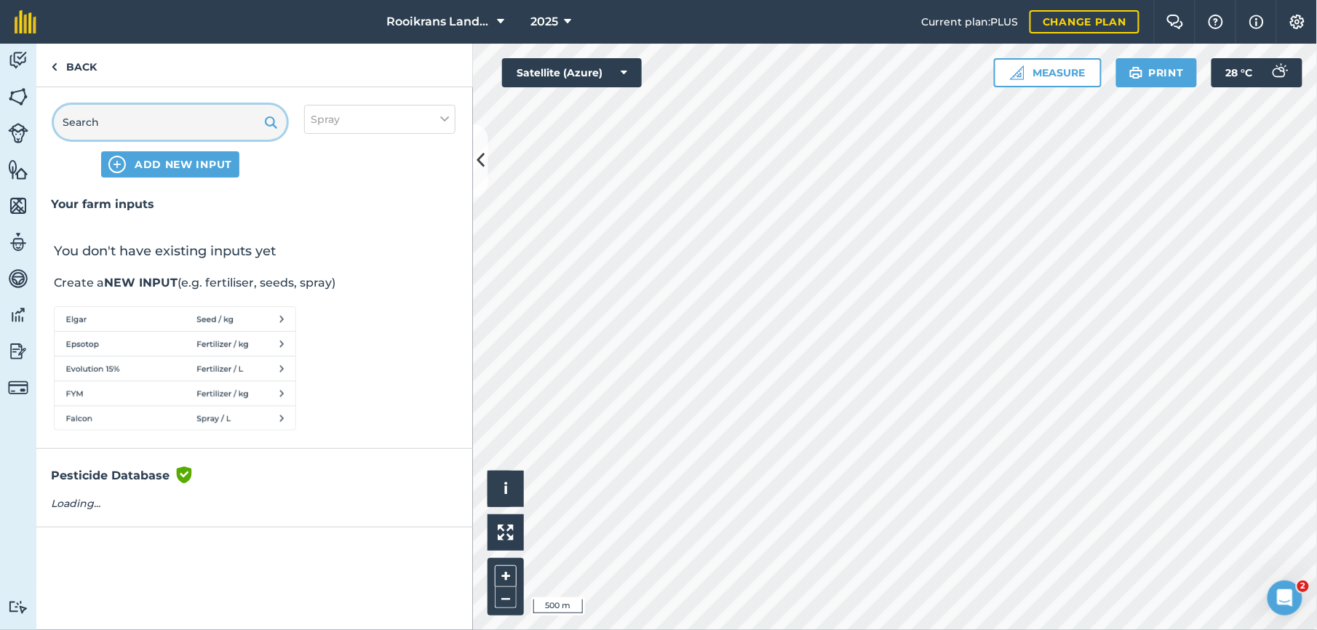
click at [151, 122] on input "text" at bounding box center [170, 122] width 233 height 35
type input "conflict"
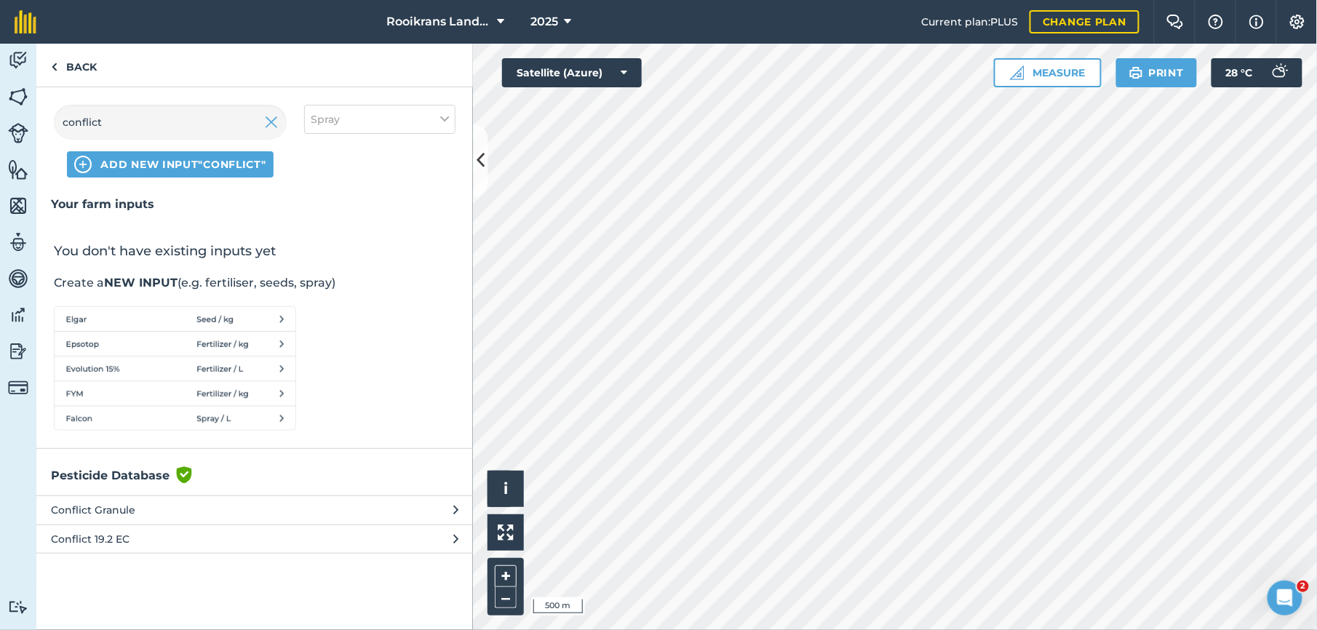
click at [126, 508] on span "Conflict Granule" at bounding box center [170, 510] width 238 height 16
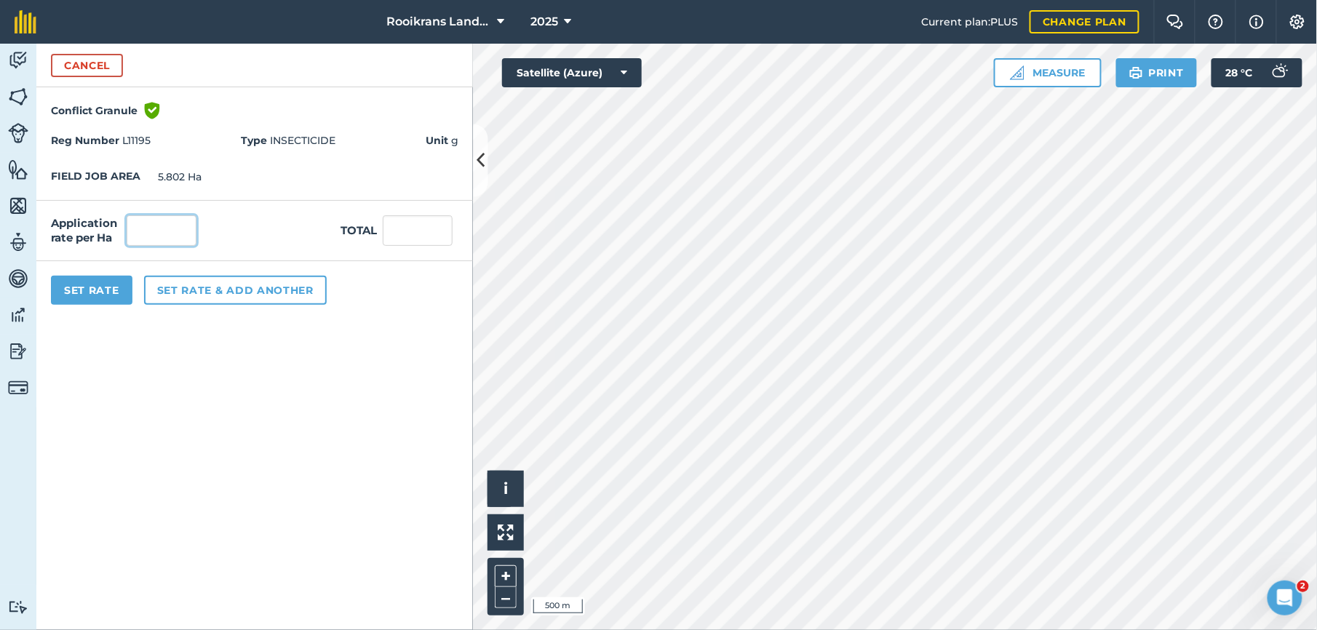
click at [175, 231] on input "text" at bounding box center [162, 230] width 70 height 31
type input "100"
type input "580.2"
click at [96, 291] on button "Set Rate" at bounding box center [92, 290] width 82 height 29
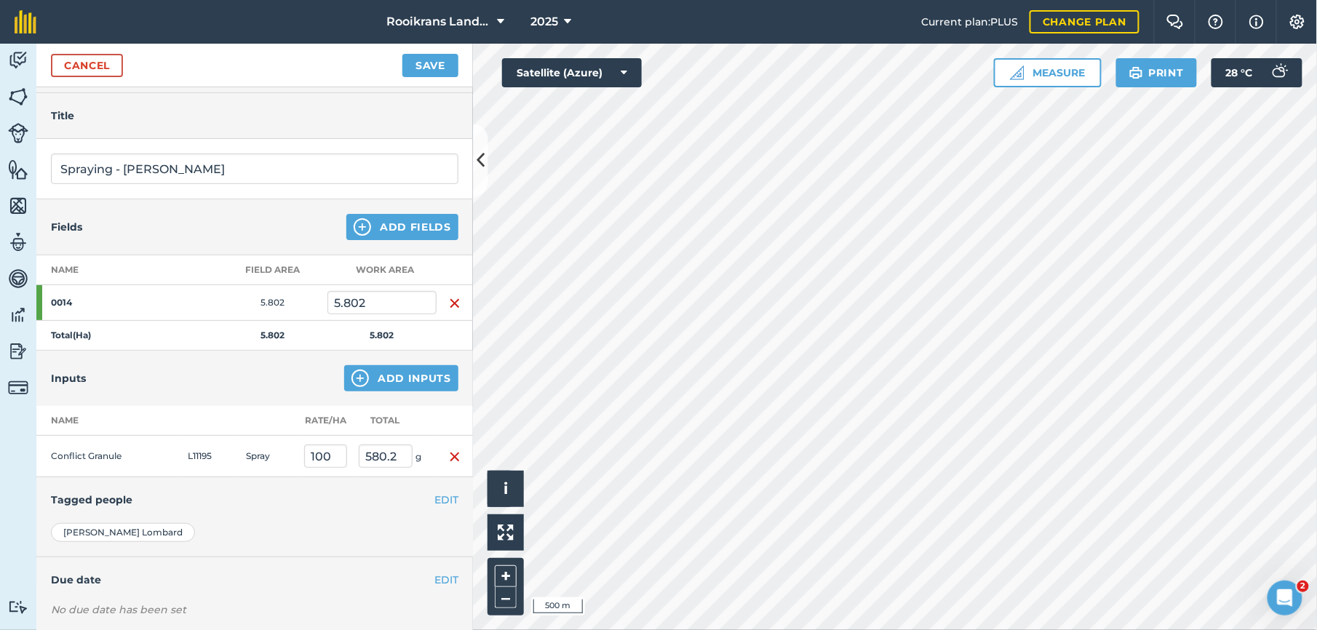
scroll to position [41, 0]
click at [405, 368] on button "Add Inputs" at bounding box center [401, 379] width 114 height 26
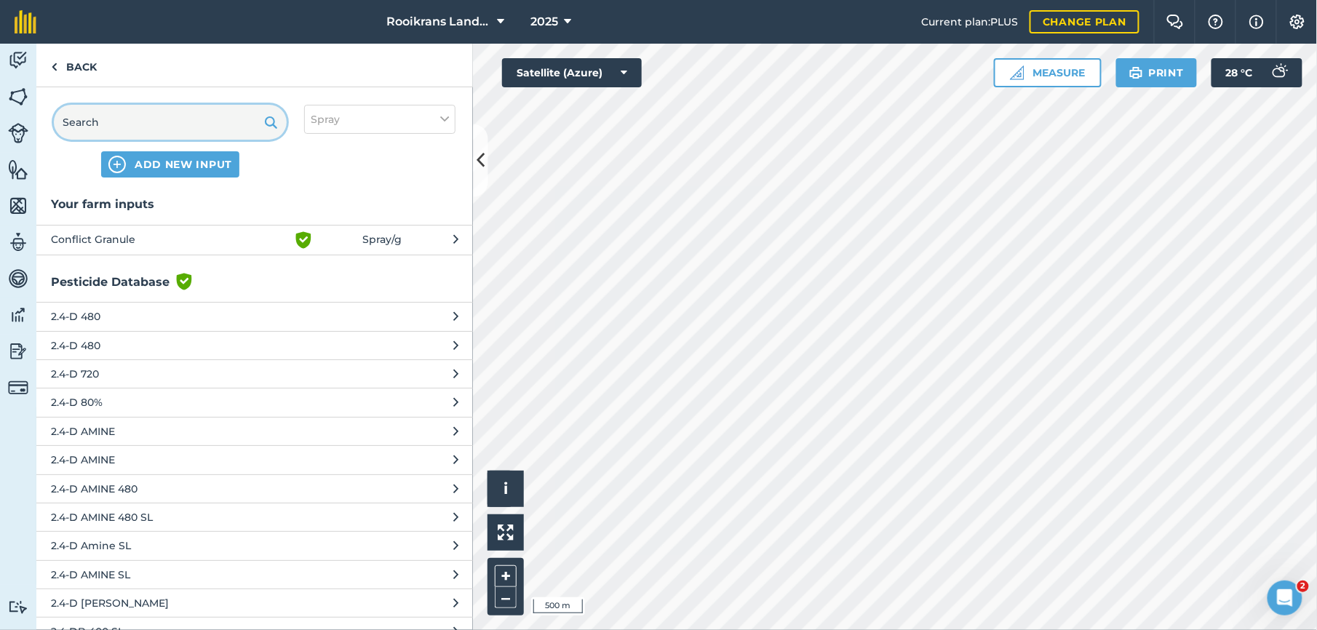
click at [117, 124] on input "text" at bounding box center [170, 122] width 233 height 35
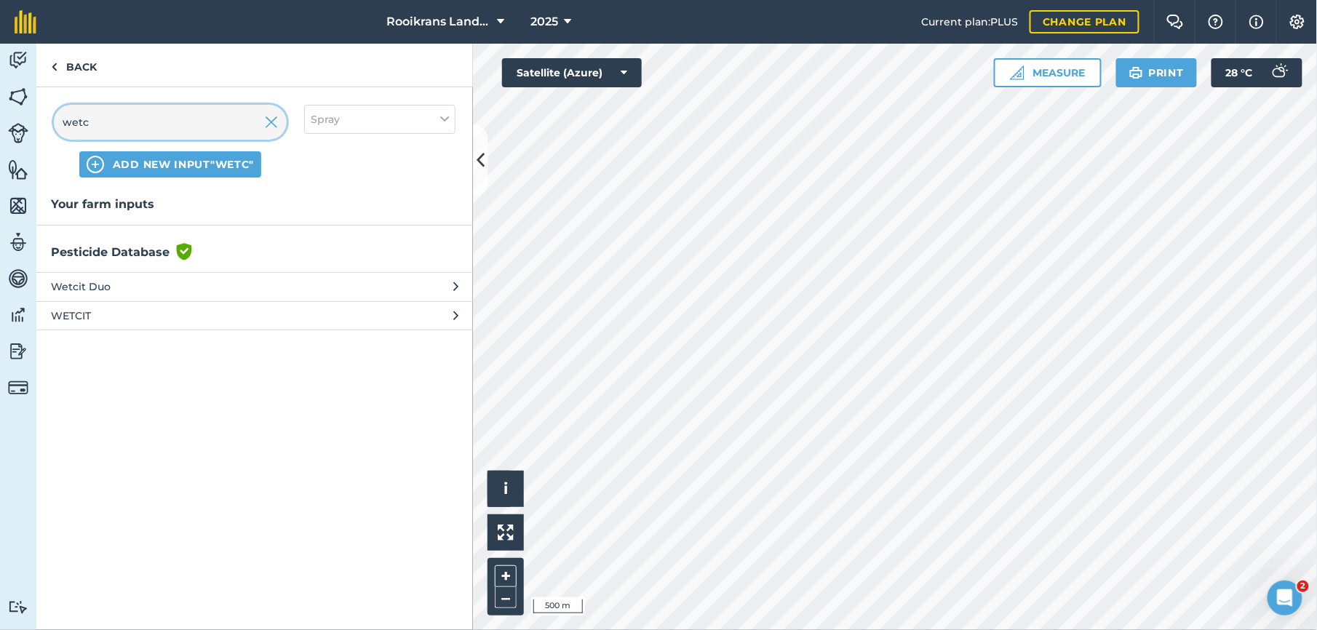
type input "wetc"
click at [108, 286] on span "Wetcit Duo" at bounding box center [170, 287] width 238 height 16
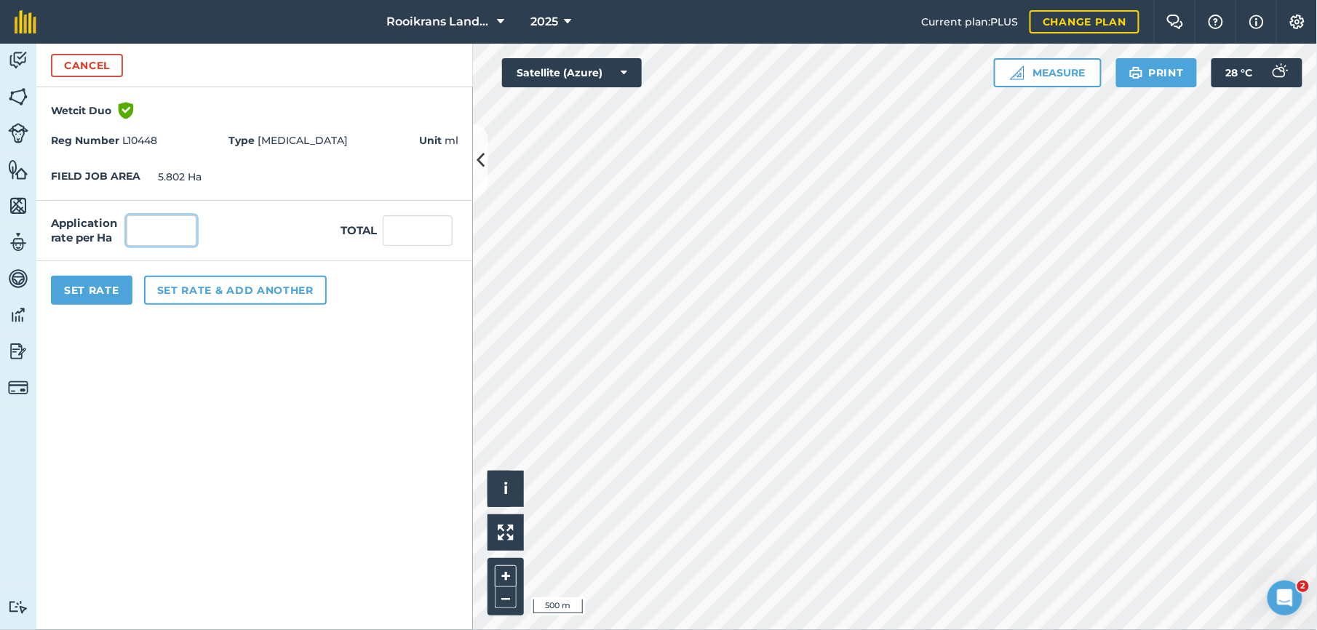
click at [144, 231] on input "text" at bounding box center [162, 230] width 70 height 31
type input "0"
type input "300"
type input "1,740.6"
click at [195, 288] on button "Set rate & add another" at bounding box center [235, 290] width 183 height 29
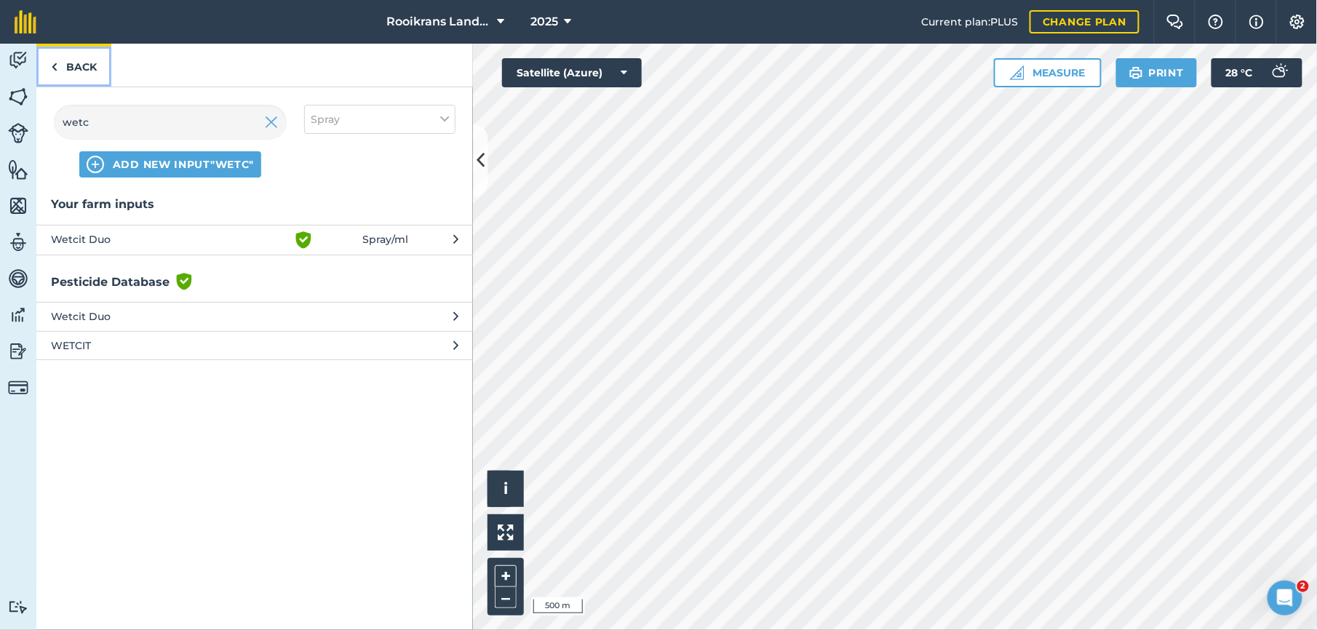
click at [74, 59] on link "Back" at bounding box center [73, 65] width 75 height 43
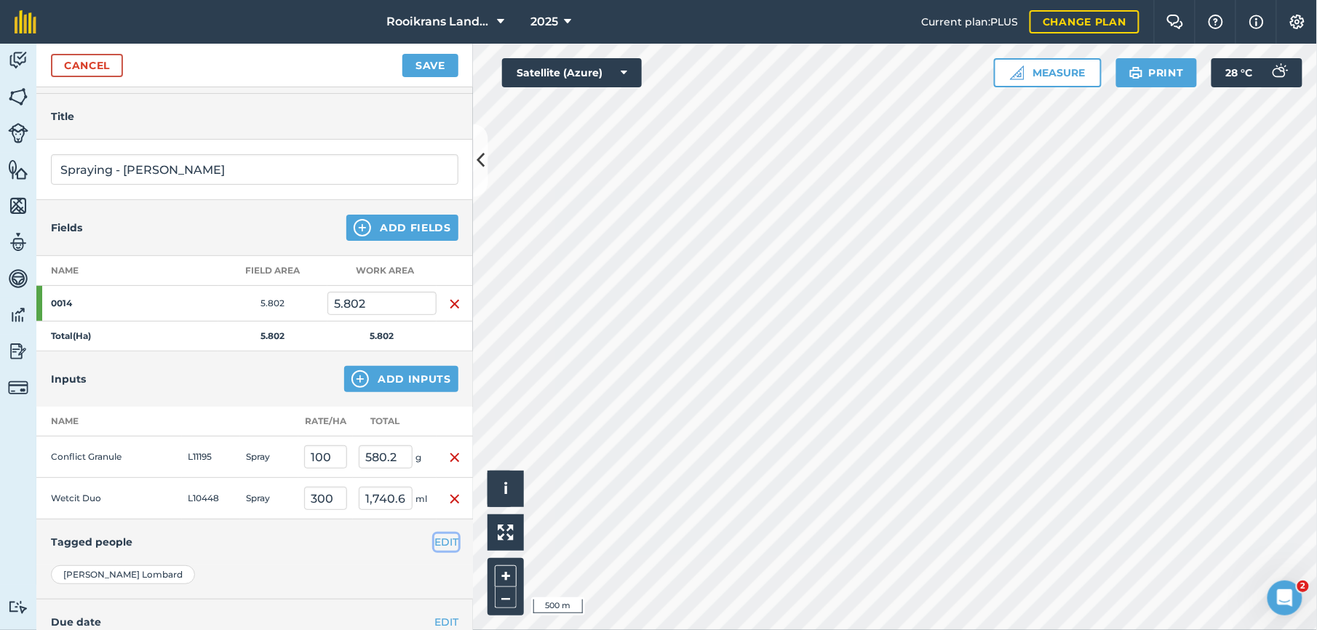
click at [434, 550] on button "EDIT" at bounding box center [446, 542] width 24 height 16
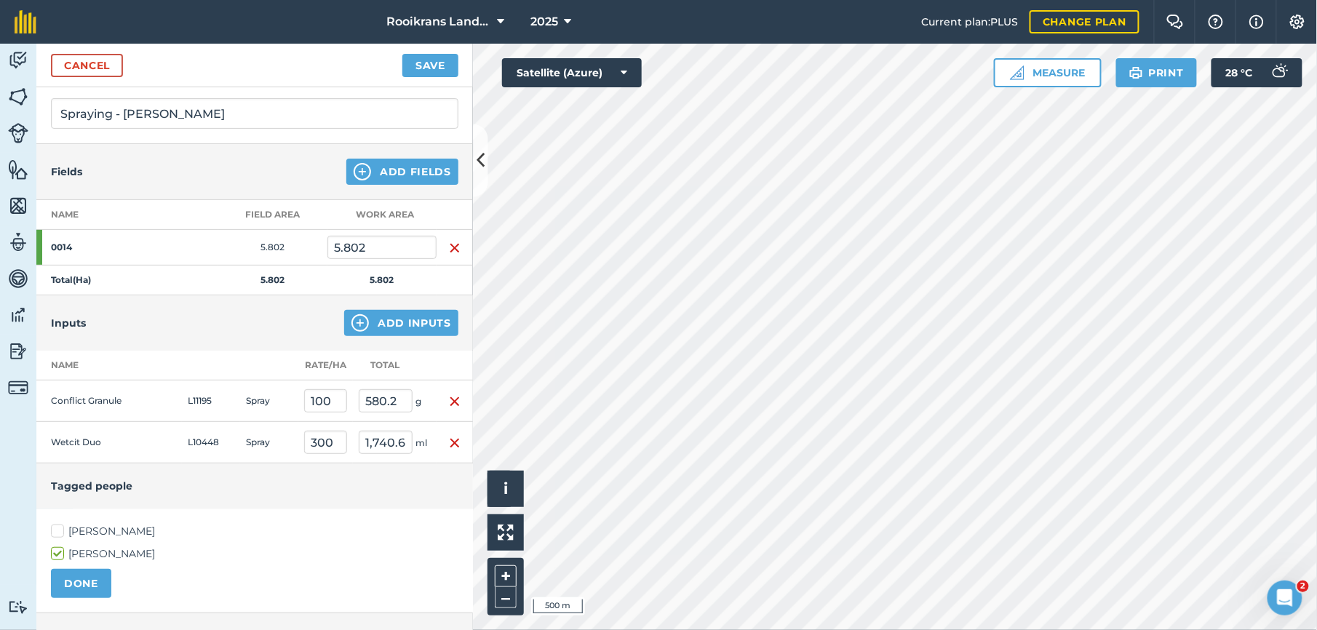
scroll to position [103, 0]
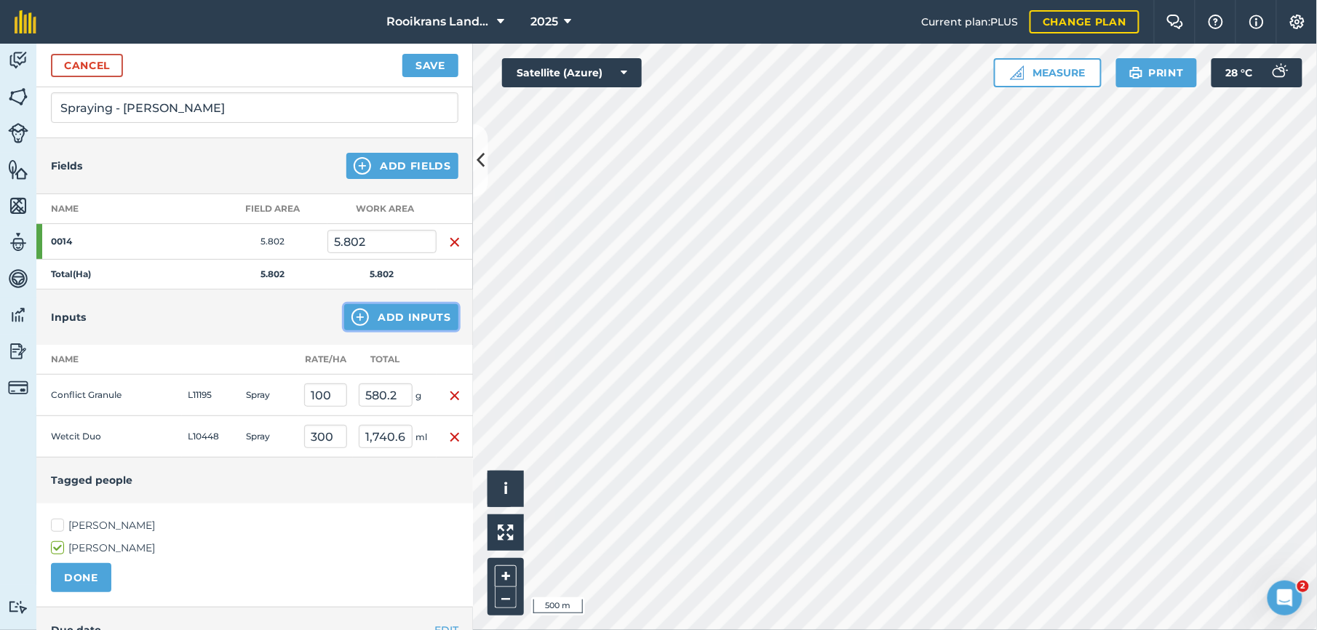
click at [408, 319] on button "Add Inputs" at bounding box center [401, 317] width 114 height 26
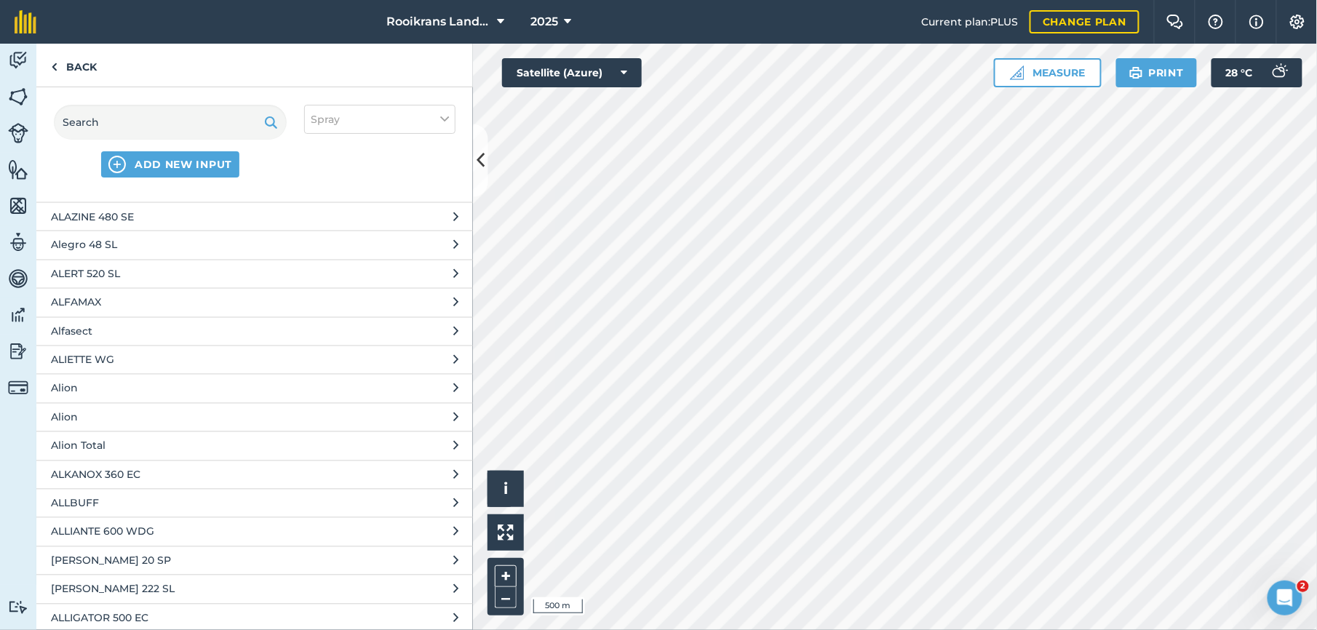
scroll to position [0, 0]
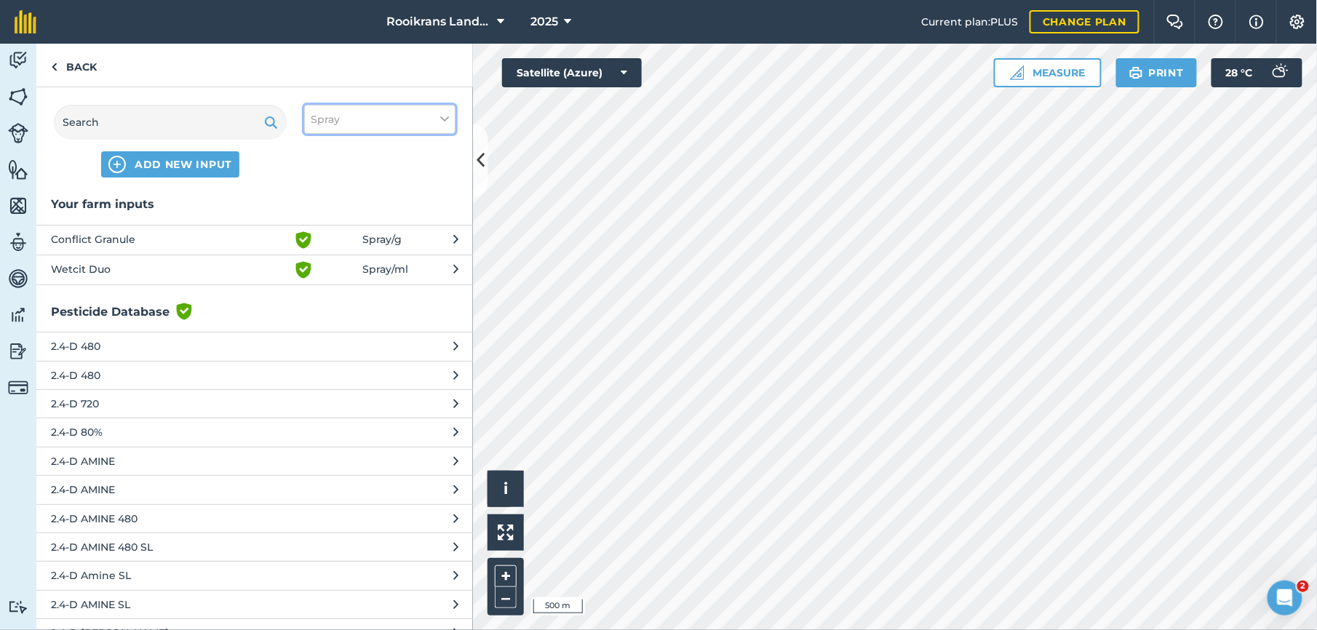
click at [338, 109] on button "Spray" at bounding box center [379, 119] width 151 height 29
click at [339, 111] on span "Spray" at bounding box center [325, 119] width 29 height 16
click at [141, 130] on input "text" at bounding box center [170, 122] width 233 height 35
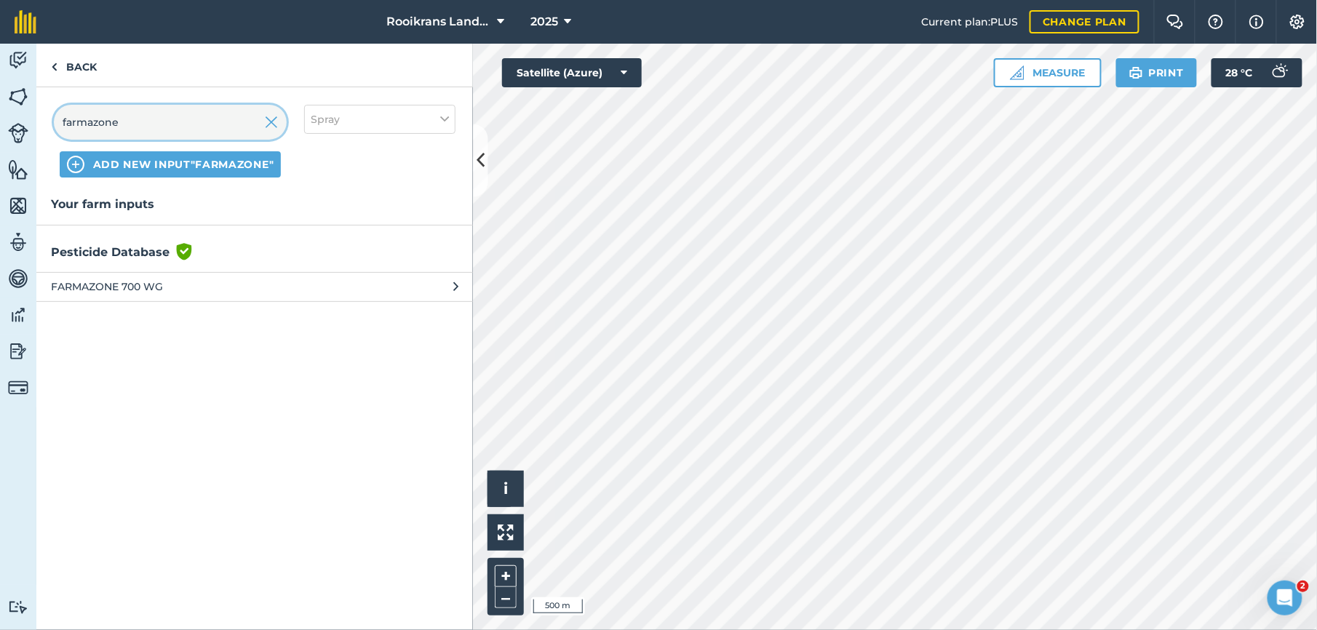
type input "farmazone"
click at [117, 288] on span "FARMAZONE 700 WG" at bounding box center [170, 287] width 238 height 16
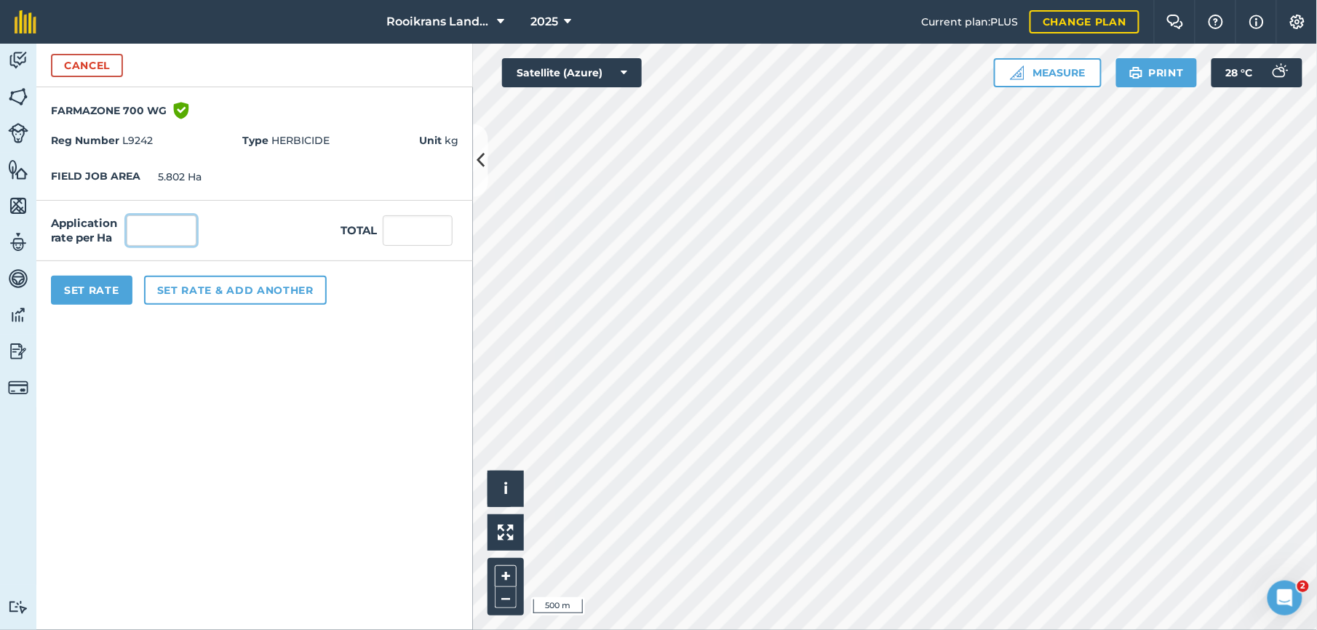
click at [162, 229] on input "text" at bounding box center [162, 230] width 70 height 31
type input "15"
type input "87.03"
click at [502, 167] on div "Activity Fields Livestock Features Maps Team Vehicles Data Reporting Billing Tu…" at bounding box center [658, 337] width 1317 height 587
click at [474, 167] on button at bounding box center [481, 160] width 15 height 73
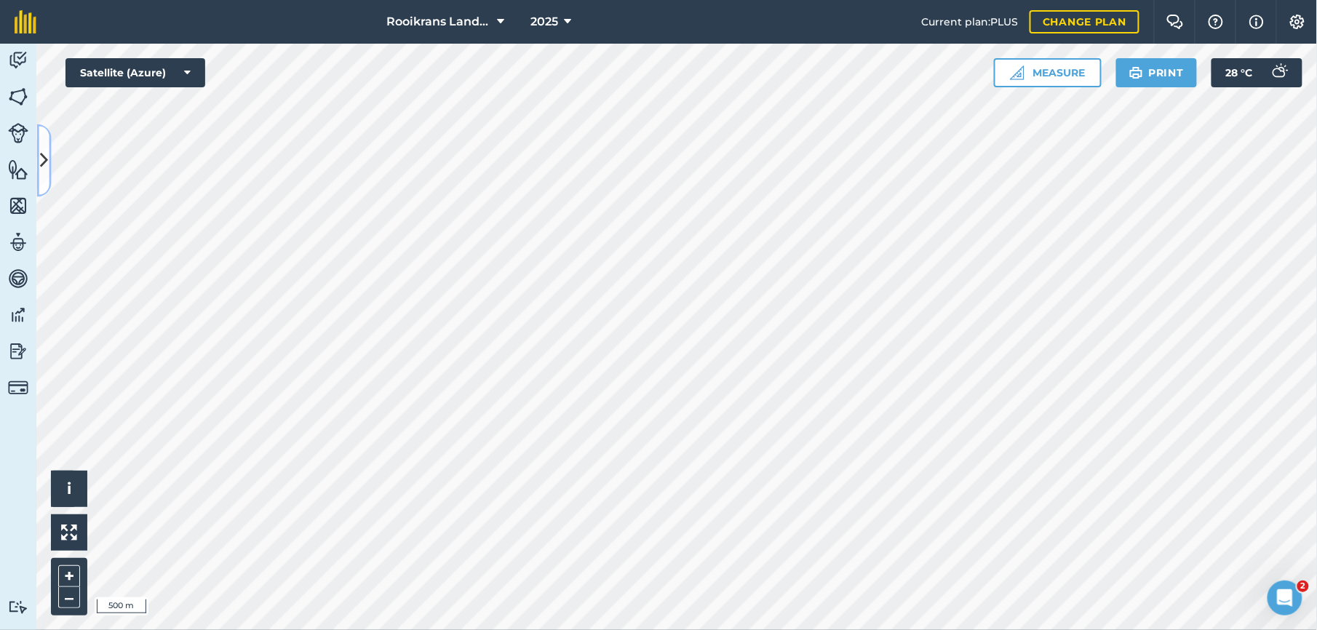
click at [44, 166] on icon at bounding box center [44, 160] width 8 height 25
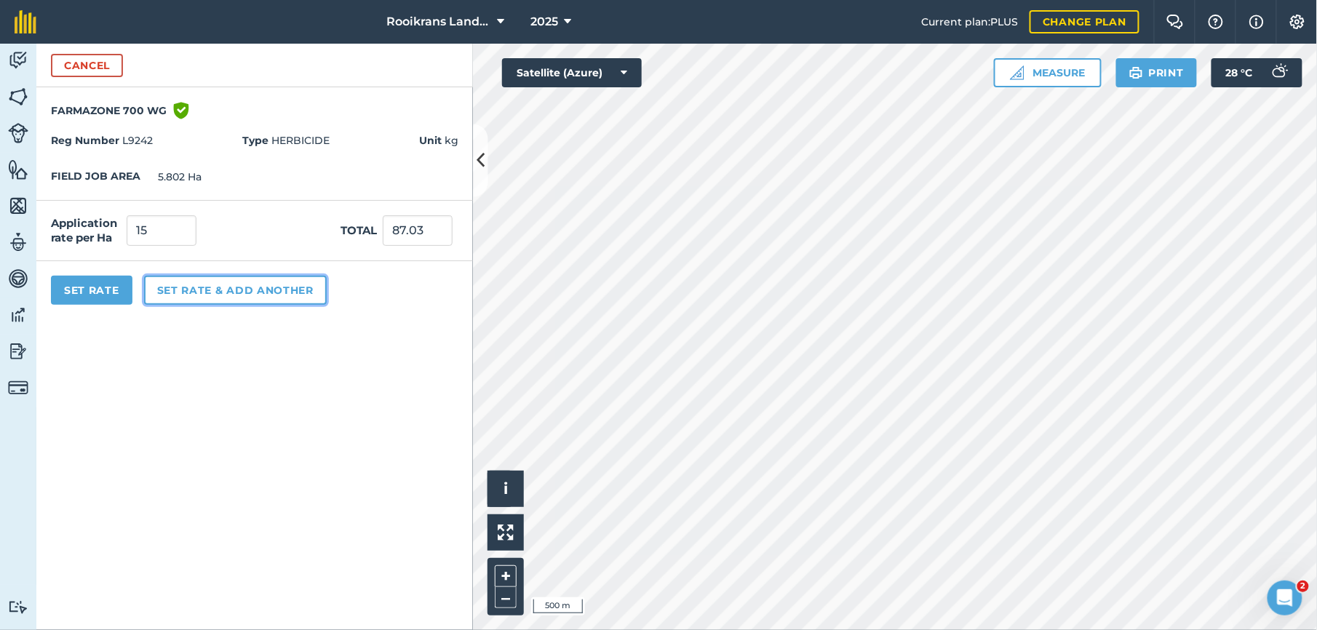
click at [181, 283] on button "Set rate & add another" at bounding box center [235, 290] width 183 height 29
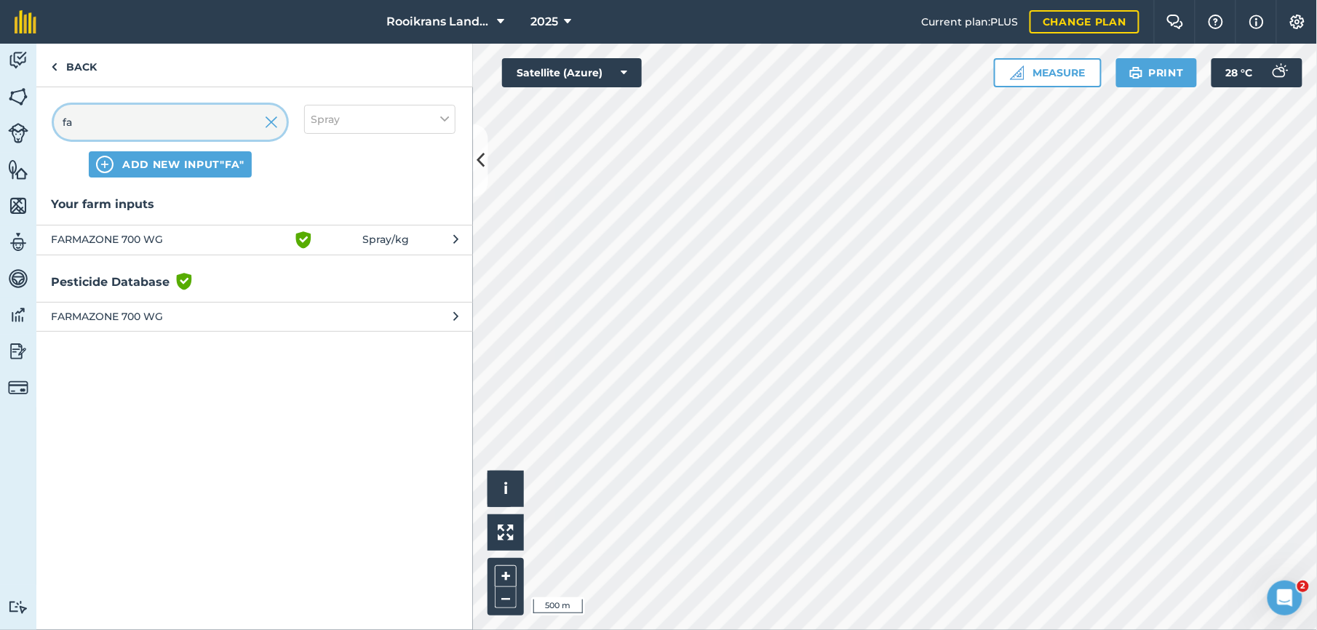
type input "f"
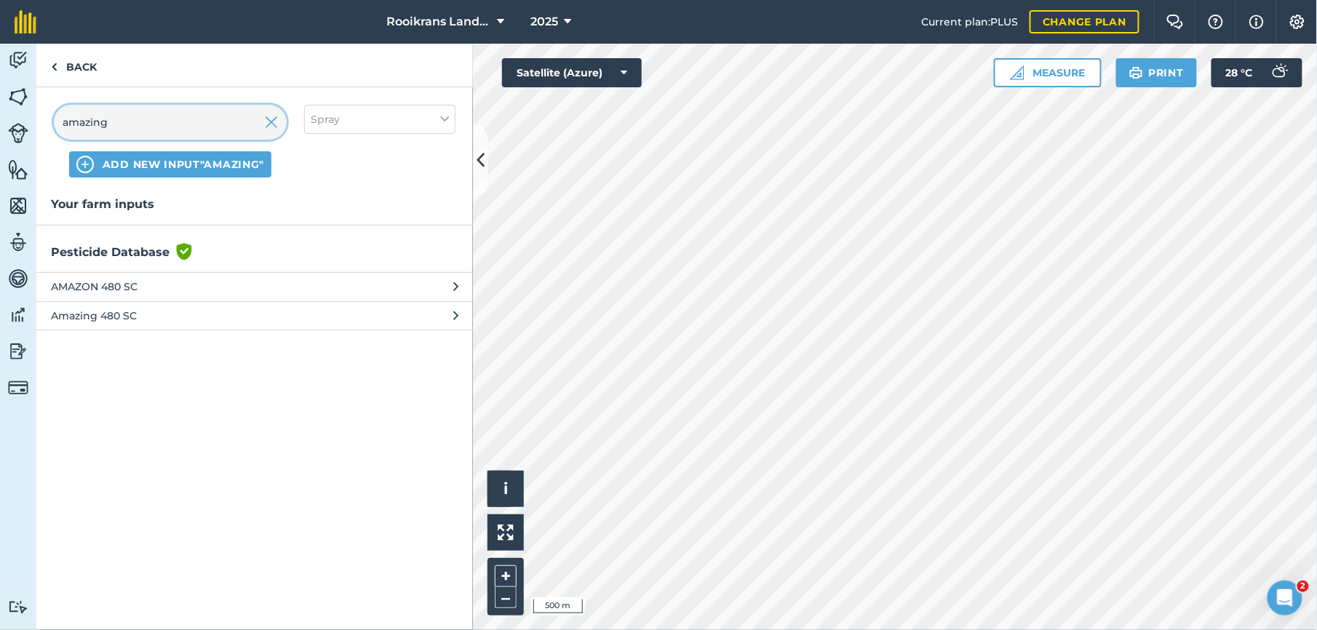
type input "amazing"
click at [452, 319] on button "Amazing 480 SC" at bounding box center [254, 315] width 437 height 28
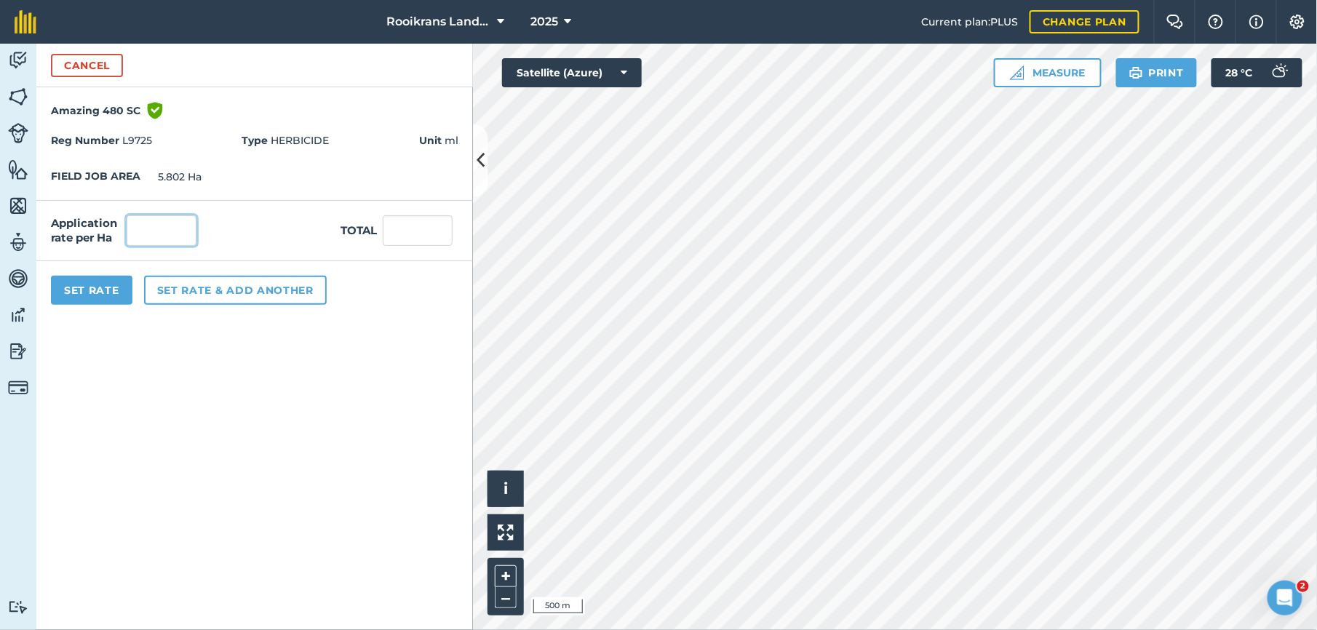
click at [151, 230] on input "text" at bounding box center [162, 230] width 70 height 31
type input "750"
type input "4,351.5"
click at [198, 289] on button "Set rate & add another" at bounding box center [235, 290] width 183 height 29
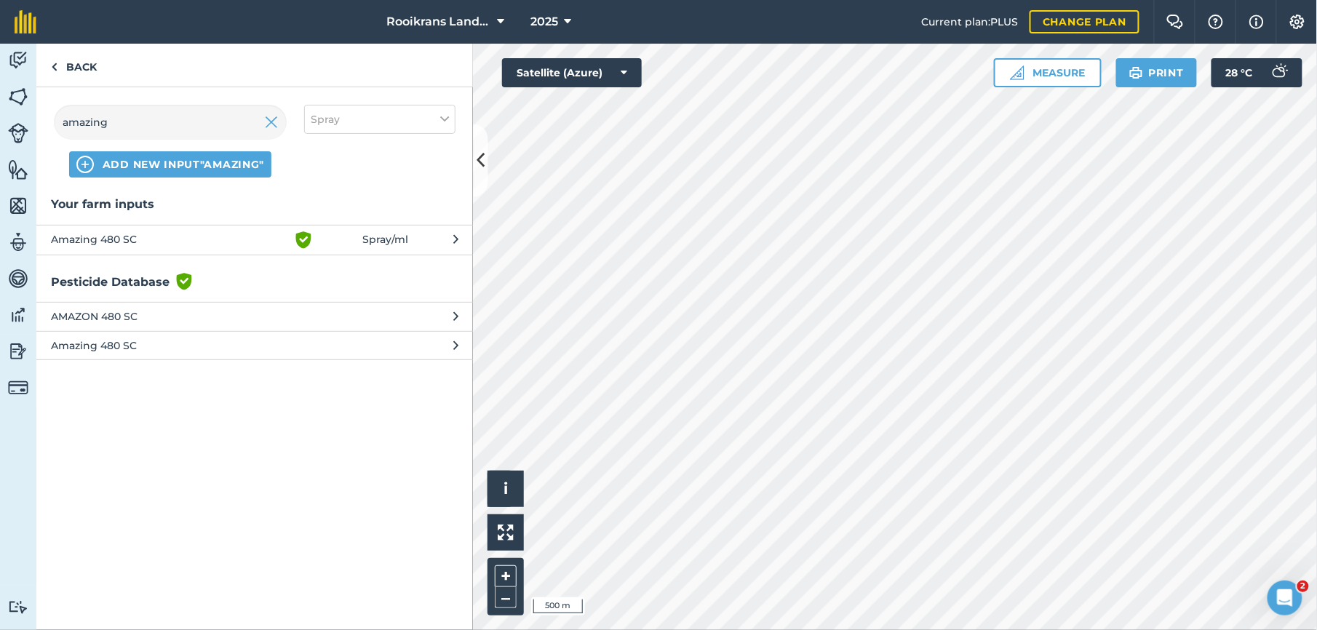
click at [343, 234] on span "Green shield with white tick" at bounding box center [329, 239] width 68 height 17
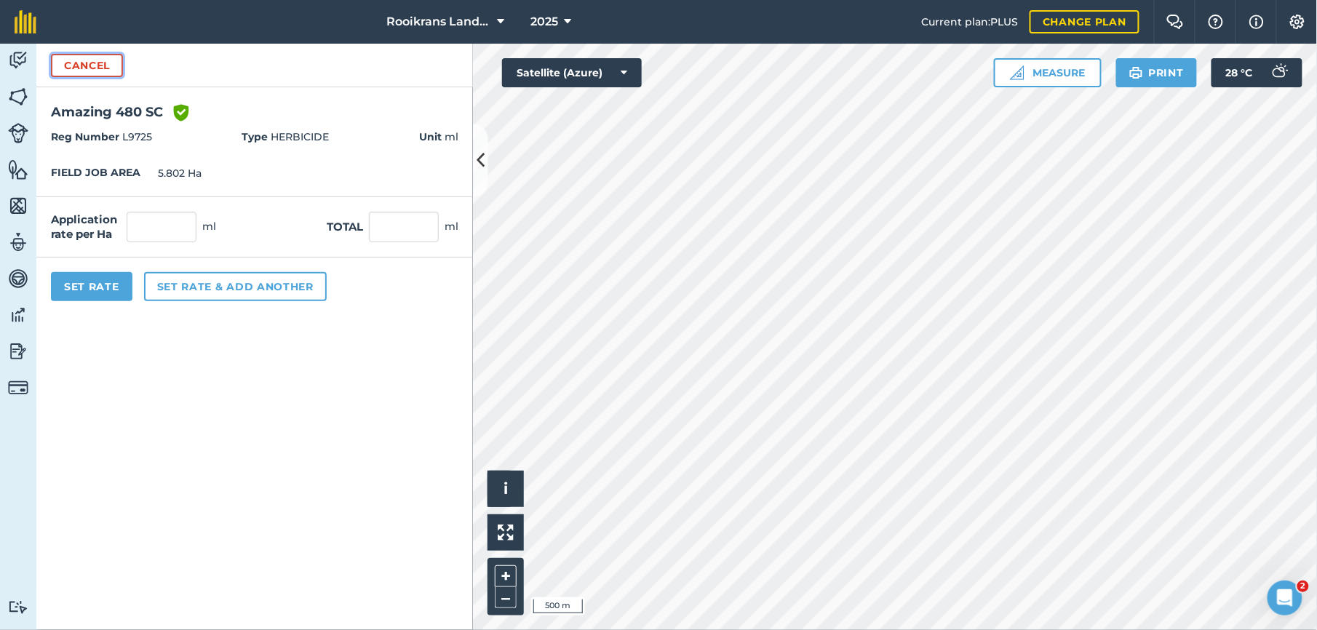
click at [62, 68] on button "Cancel" at bounding box center [87, 65] width 72 height 23
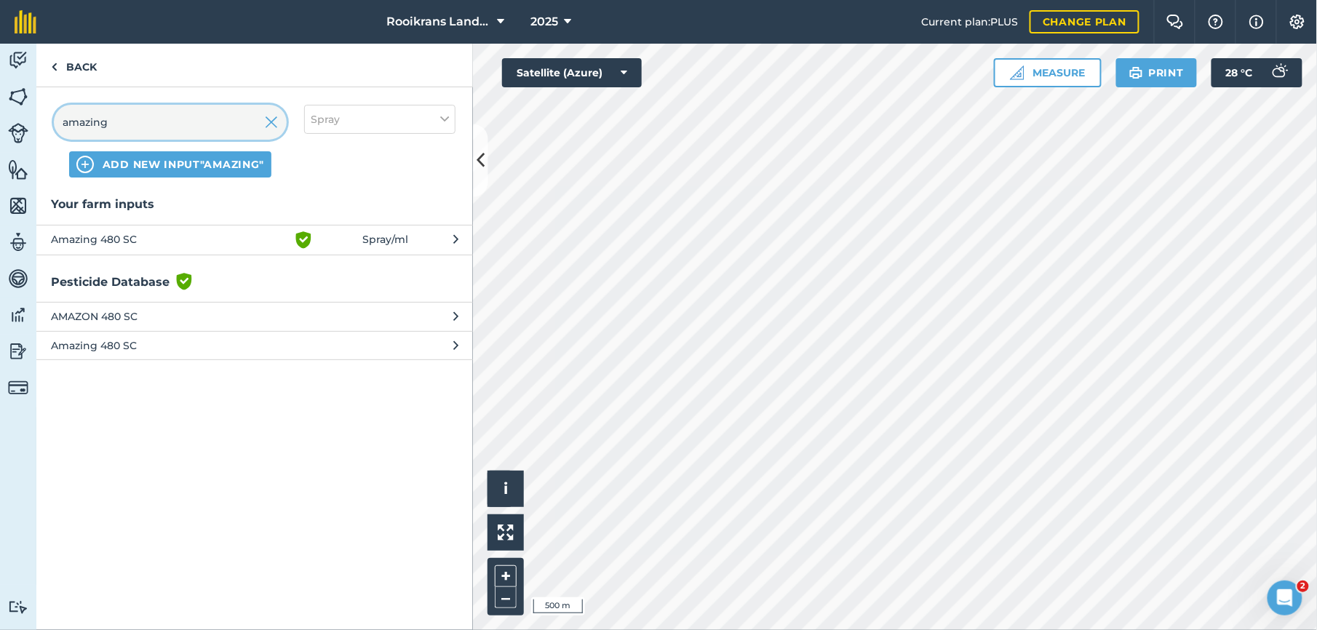
click at [131, 122] on input "amazing" at bounding box center [170, 122] width 233 height 35
type input "a"
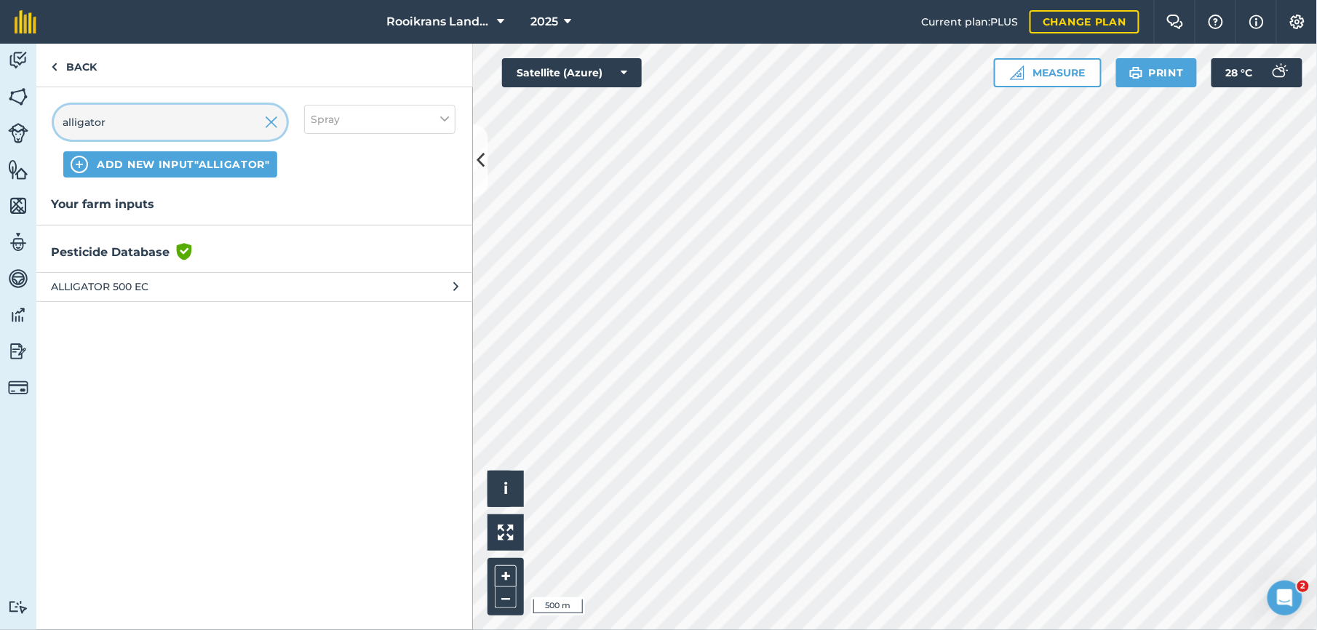
type input "alligator"
click at [123, 291] on span "ALLIGATOR 500 EC" at bounding box center [170, 287] width 238 height 16
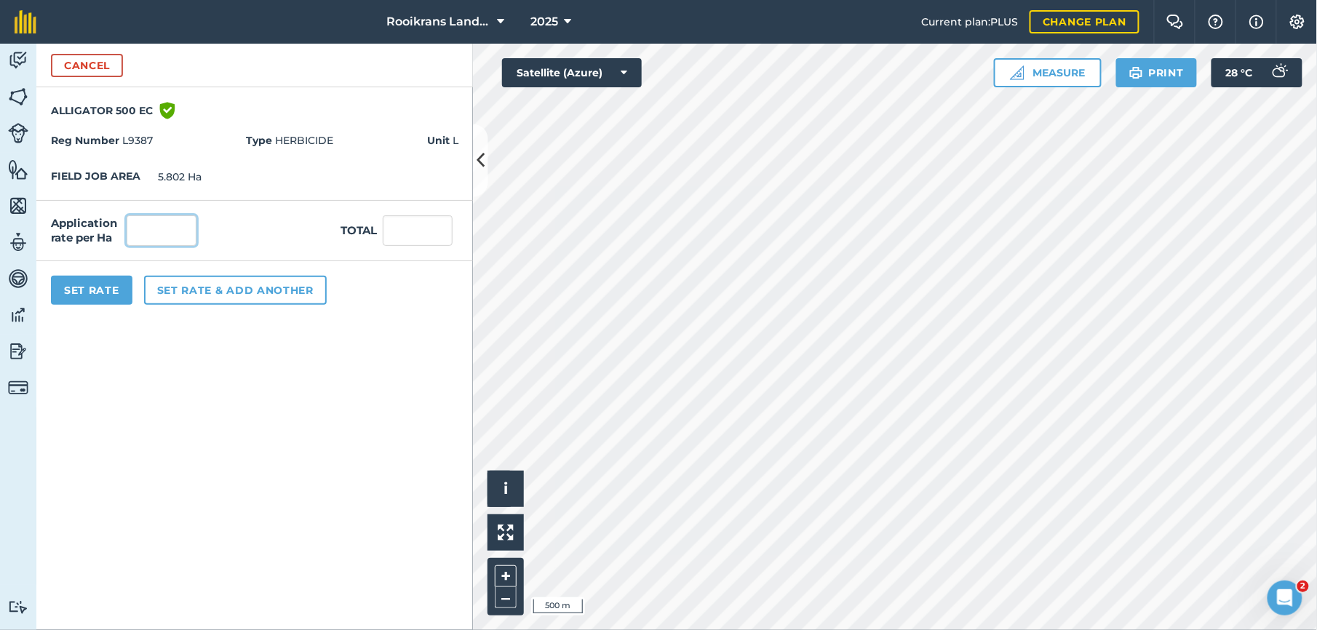
click at [160, 231] on input "text" at bounding box center [162, 230] width 70 height 31
type input "4"
type input "23.208"
drag, startPoint x: 135, startPoint y: 282, endPoint x: 118, endPoint y: 286, distance: 17.1
click at [130, 283] on div "Set Rate Set rate & add another" at bounding box center [254, 290] width 437 height 58
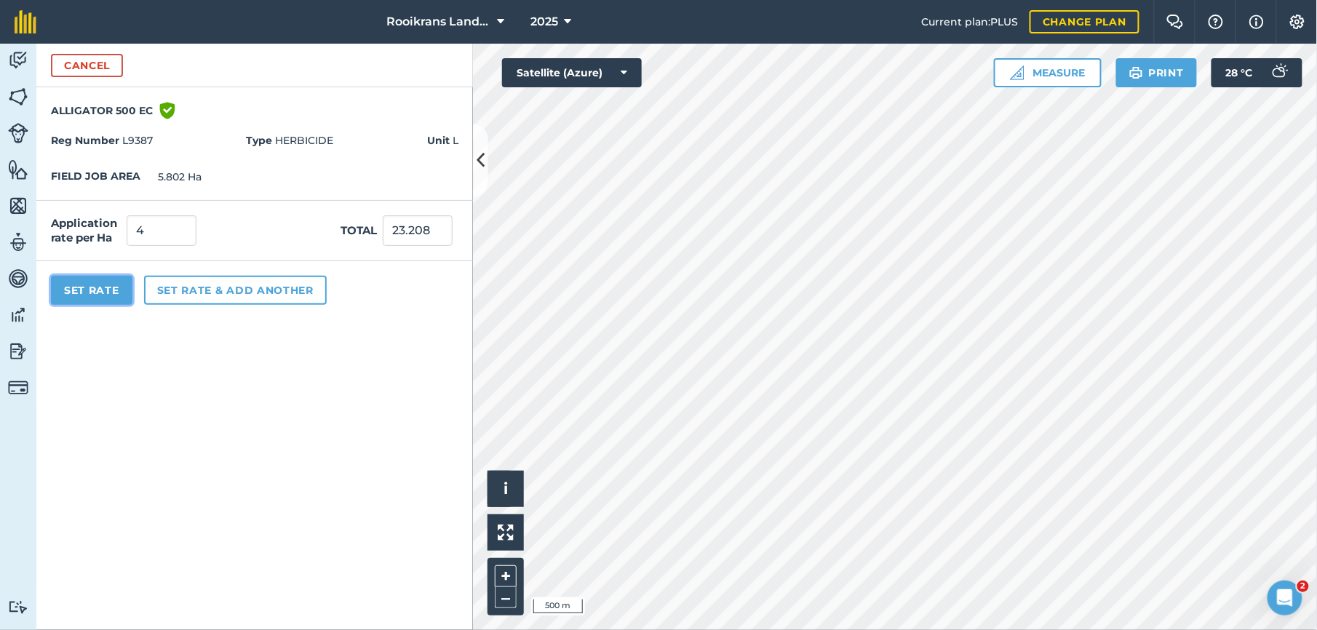
click at [122, 286] on button "Set Rate" at bounding box center [92, 290] width 82 height 29
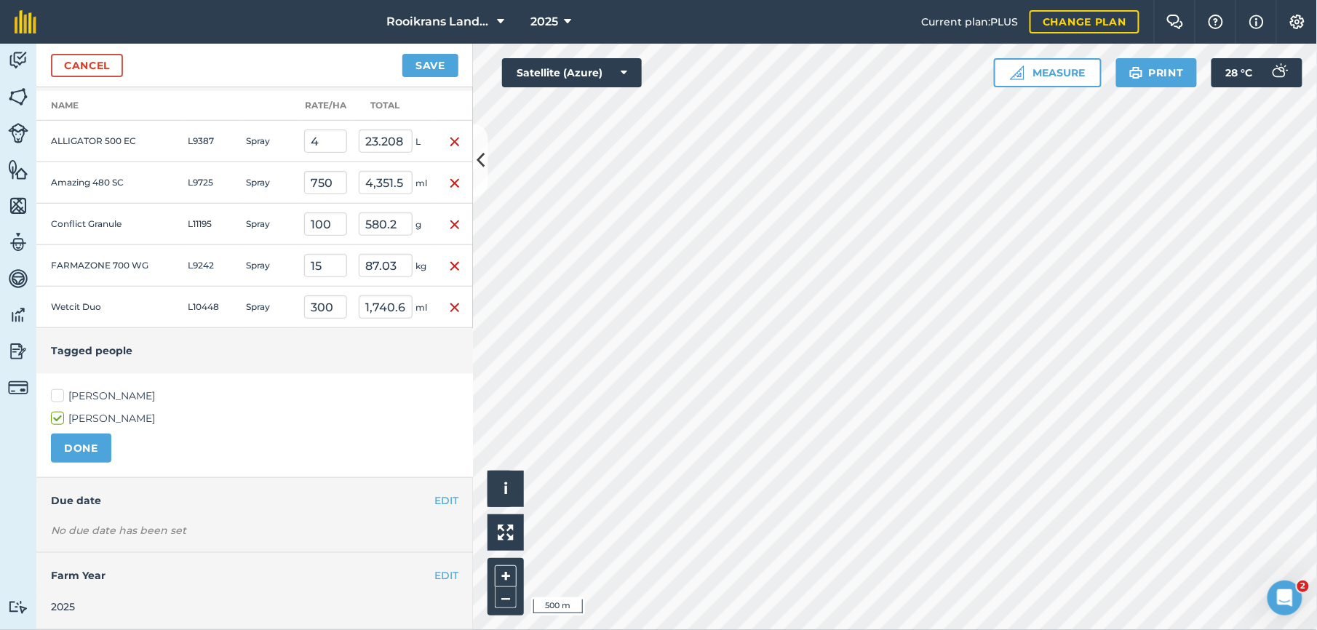
scroll to position [381, 0]
click at [434, 501] on button "EDIT" at bounding box center [446, 501] width 24 height 16
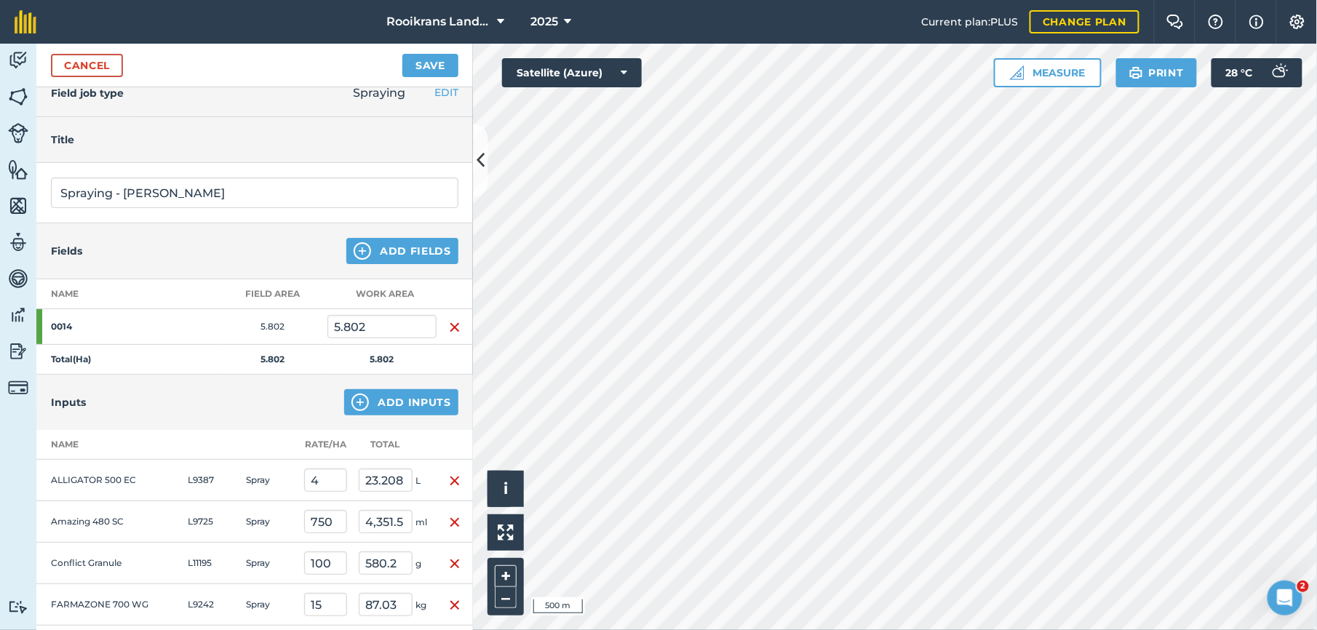
scroll to position [0, 0]
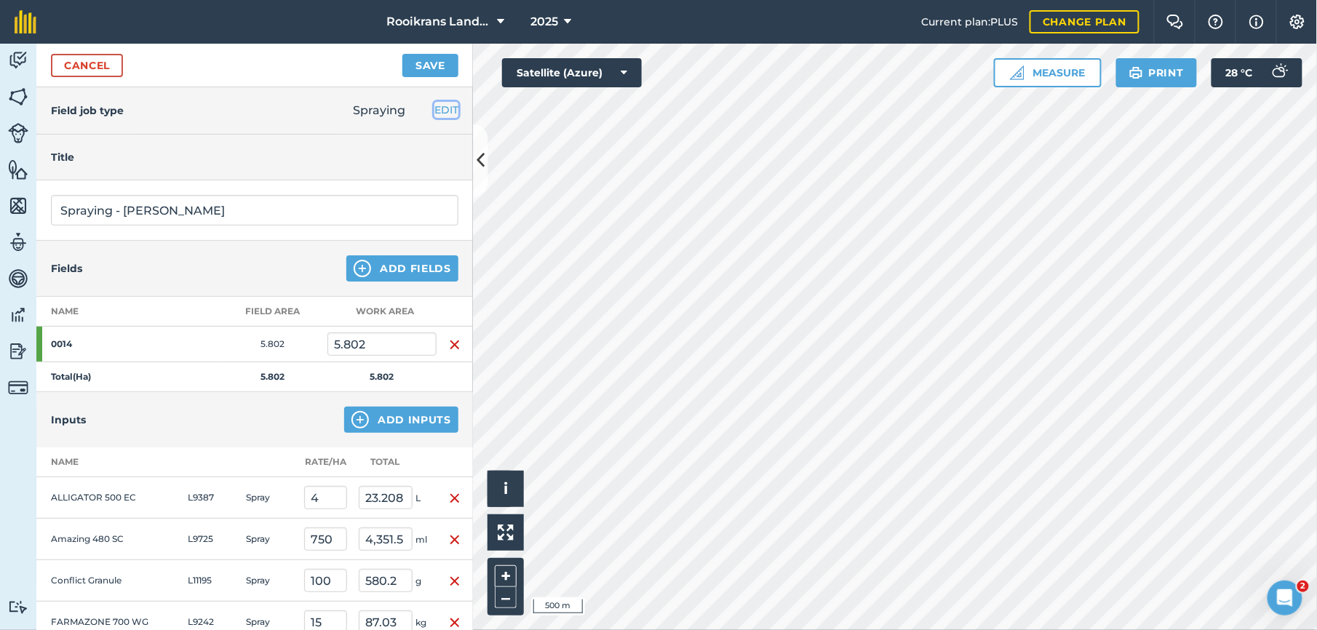
click at [434, 103] on button "EDIT" at bounding box center [446, 110] width 24 height 16
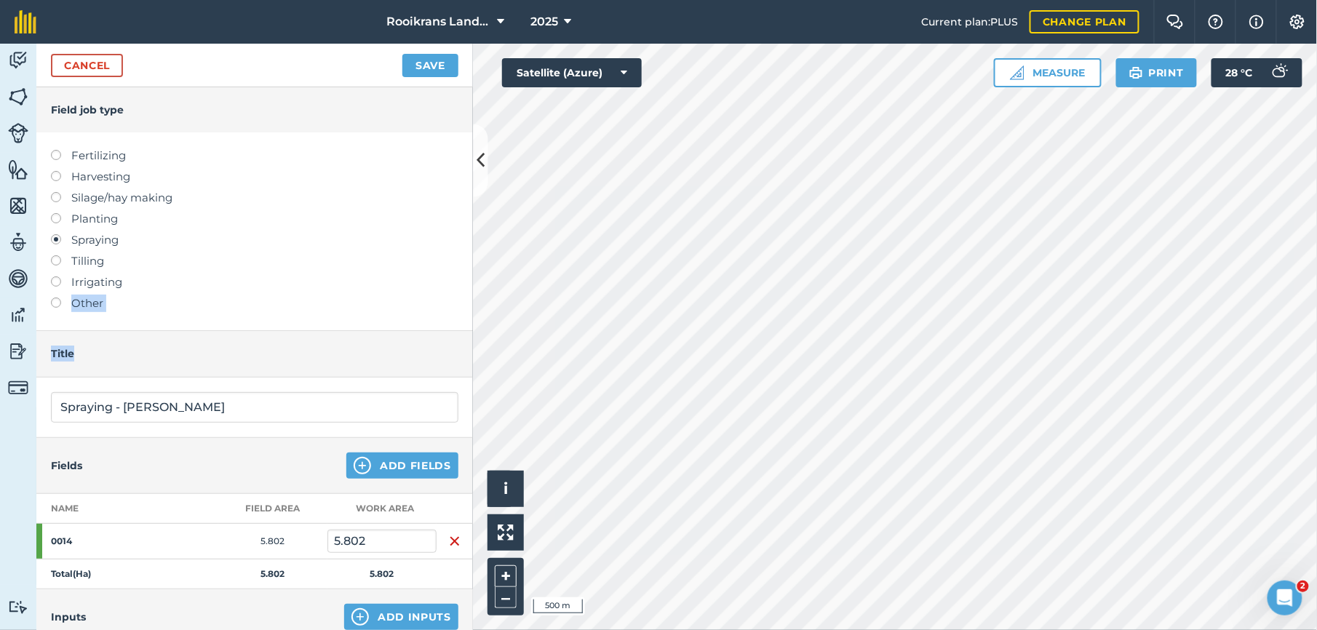
drag, startPoint x: 456, startPoint y: 286, endPoint x: 467, endPoint y: 338, distance: 53.0
click at [467, 338] on div "Field job type Fertilizing Harvesting Silage/hay making Planting Spraying Tilli…" at bounding box center [254, 358] width 437 height 543
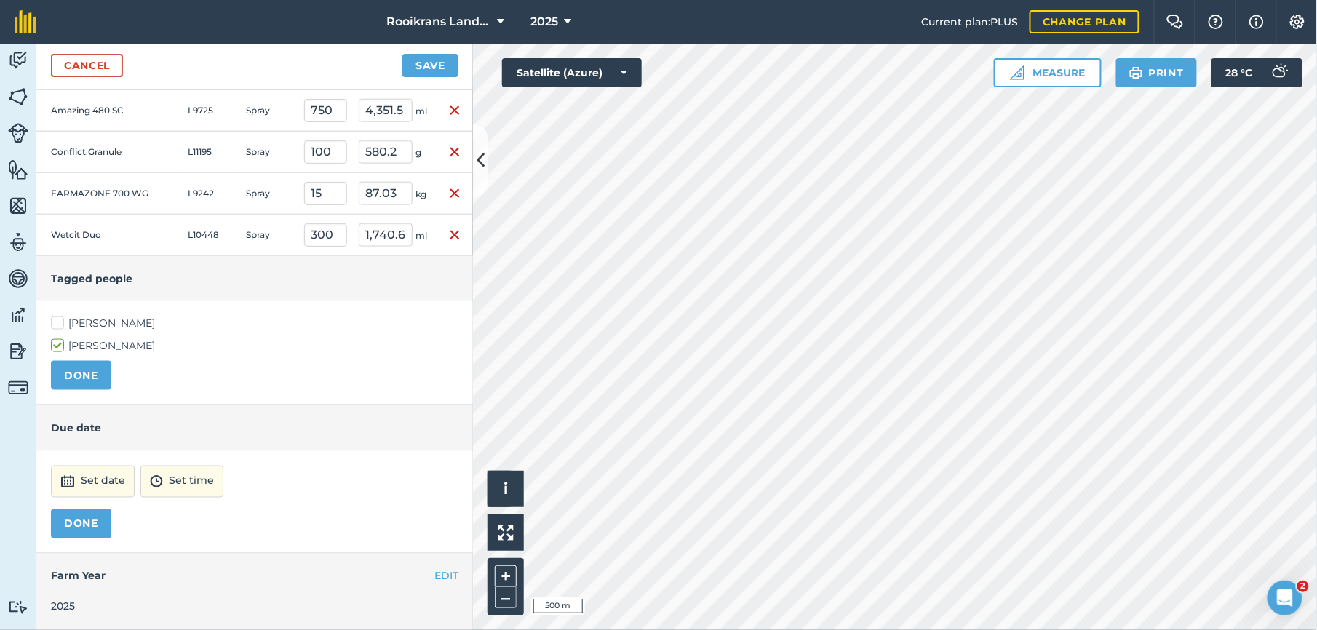
scroll to position [649, 0]
click at [80, 371] on button "DONE" at bounding box center [81, 375] width 60 height 29
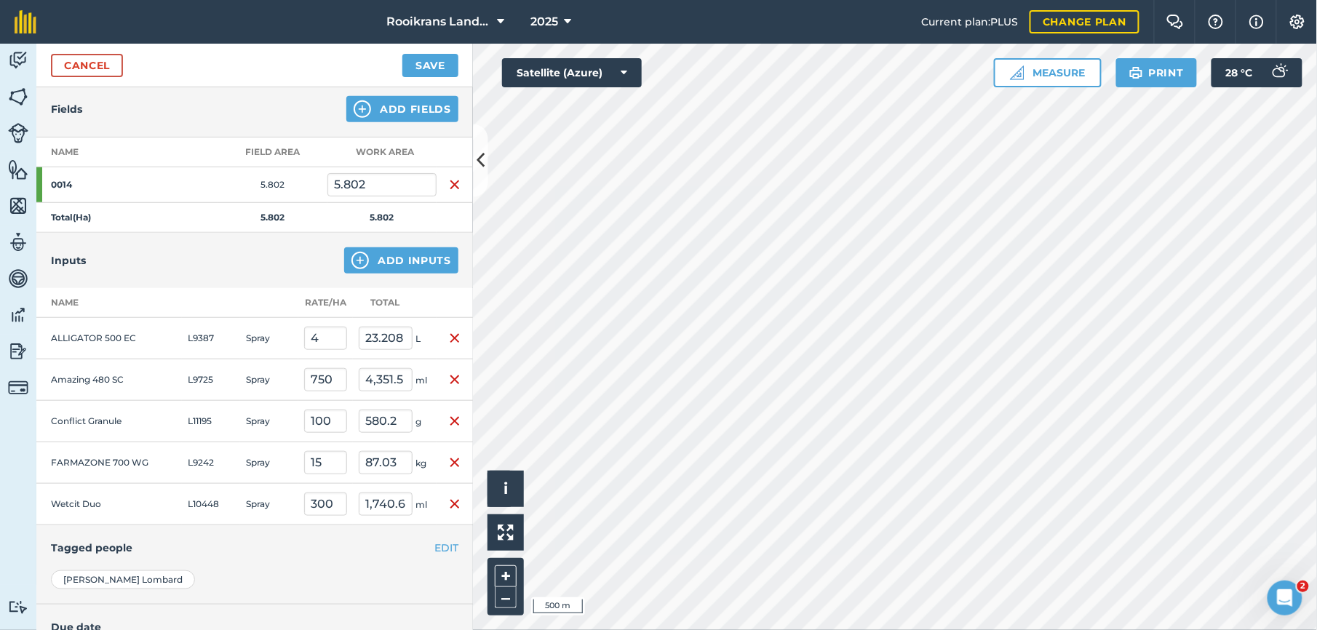
scroll to position [350, 0]
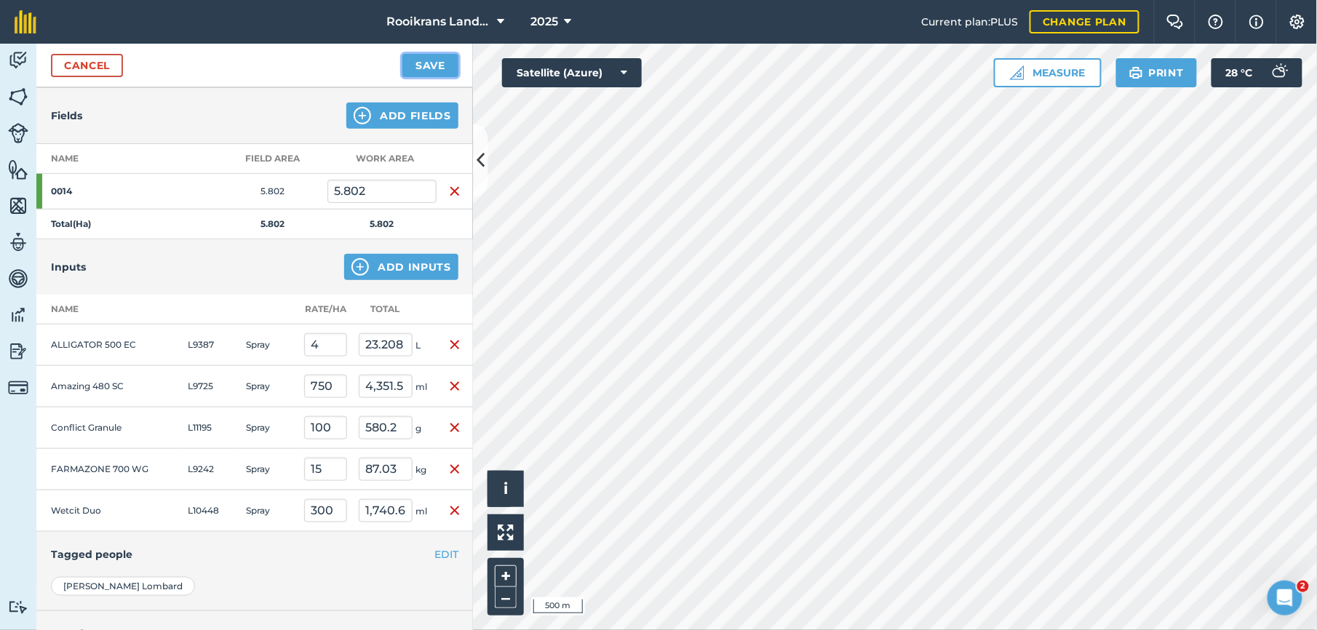
click at [443, 62] on button "Save" at bounding box center [430, 65] width 56 height 23
